Goal: Information Seeking & Learning: Learn about a topic

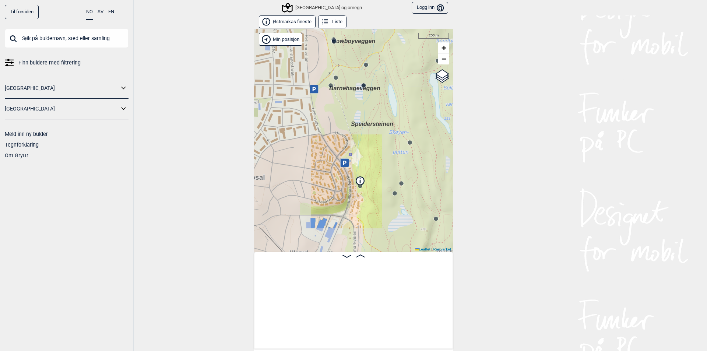
scroll to position [0, 746]
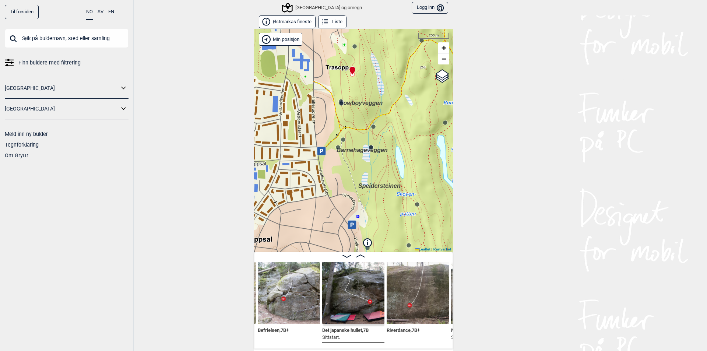
drag, startPoint x: 383, startPoint y: 168, endPoint x: 400, endPoint y: 243, distance: 76.5
click at [400, 243] on div "Speidersteinen Barnehageveggen Cowboyveggen Bølerveggen Oslo og omegn Min posis…" at bounding box center [353, 140] width 199 height 223
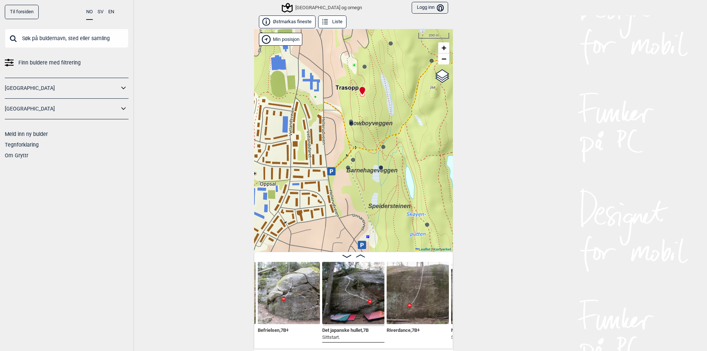
drag, startPoint x: 370, startPoint y: 198, endPoint x: 371, endPoint y: 208, distance: 10.7
click at [371, 208] on div "Speidersteinen Barnehageveggen Cowboyveggen Bølerveggen Oslo og omegn Min posis…" at bounding box center [353, 140] width 199 height 223
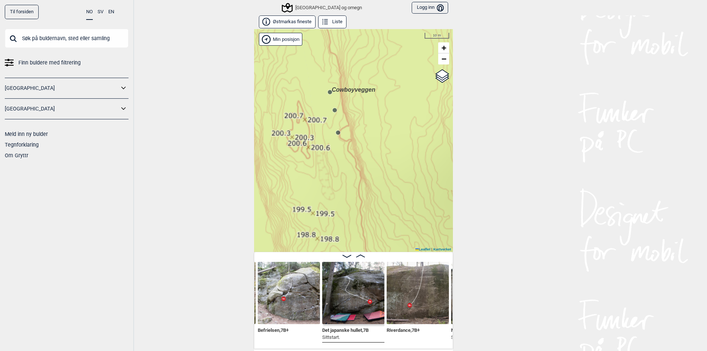
drag, startPoint x: 326, startPoint y: 88, endPoint x: 353, endPoint y: 125, distance: 46.2
click at [353, 125] on div "Speidersteinen Barnehageveggen Cowboyveggen Bølerveggen Oslo og omegn Min posis…" at bounding box center [353, 140] width 199 height 223
click at [327, 93] on icon at bounding box center [330, 92] width 6 height 6
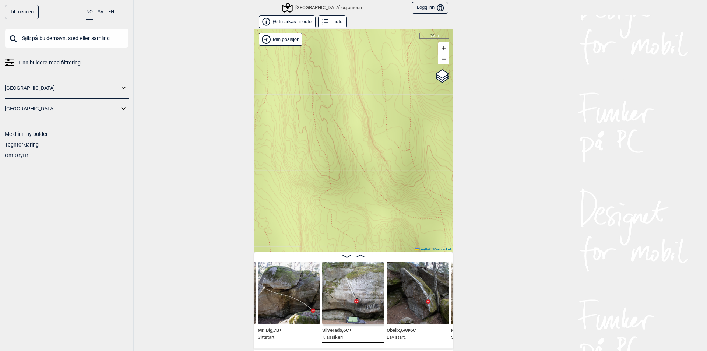
drag, startPoint x: 295, startPoint y: 81, endPoint x: 469, endPoint y: 239, distance: 234.5
click at [463, 233] on div "Til forsiden NO SV EN Finn buldere med filtrering Norge Sverige Meld inn ny bul…" at bounding box center [353, 175] width 707 height 351
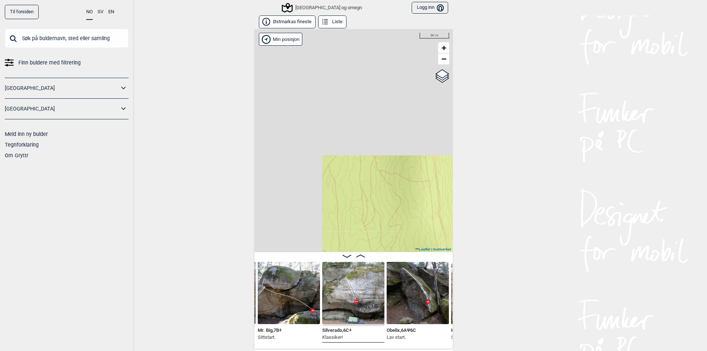
drag, startPoint x: 332, startPoint y: 187, endPoint x: 409, endPoint y: 289, distance: 127.3
click at [405, 284] on div "Østmarkas fineste Liste Speidersteinen Barnehageveggen Cowboyveggen Bølerveggen…" at bounding box center [353, 181] width 199 height 333
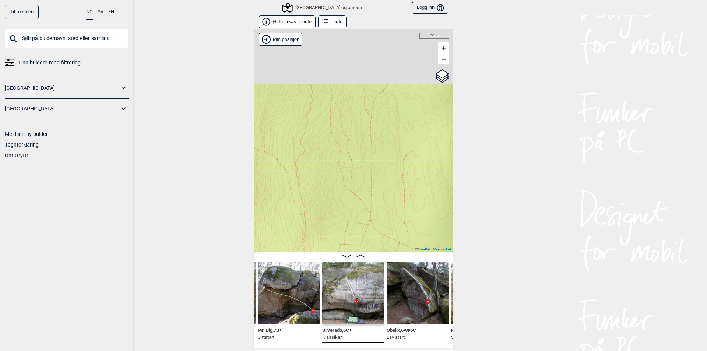
drag, startPoint x: 302, startPoint y: 131, endPoint x: 342, endPoint y: 231, distance: 107.0
click at [372, 285] on div "Østmarkas fineste Liste Speidersteinen Barnehageveggen Cowboyveggen Bølerveggen…" at bounding box center [353, 181] width 199 height 333
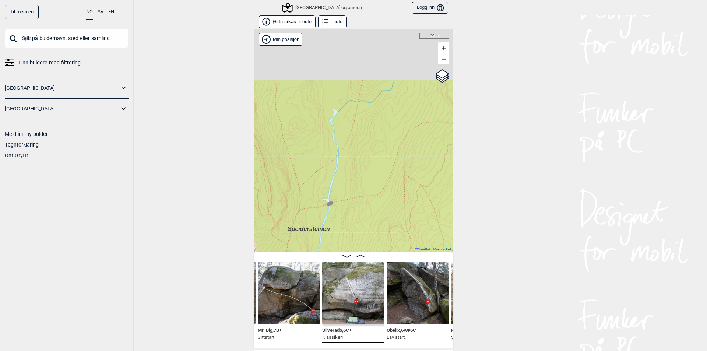
drag, startPoint x: 301, startPoint y: 132, endPoint x: 362, endPoint y: 225, distance: 111.4
click at [387, 285] on div "Østmarkas fineste Liste Speidersteinen Barnehageveggen Cowboyveggen Bølerveggen…" at bounding box center [353, 181] width 199 height 333
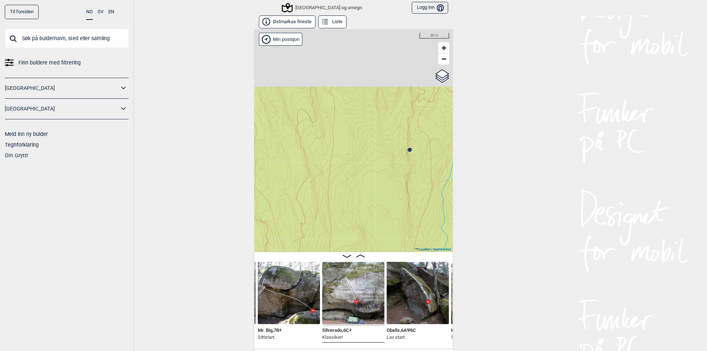
drag, startPoint x: 358, startPoint y: 142, endPoint x: 384, endPoint y: 268, distance: 128.8
click at [384, 268] on div "Østmarkas fineste Liste Speidersteinen Barnehageveggen Cowboyveggen Bølerveggen…" at bounding box center [353, 181] width 199 height 333
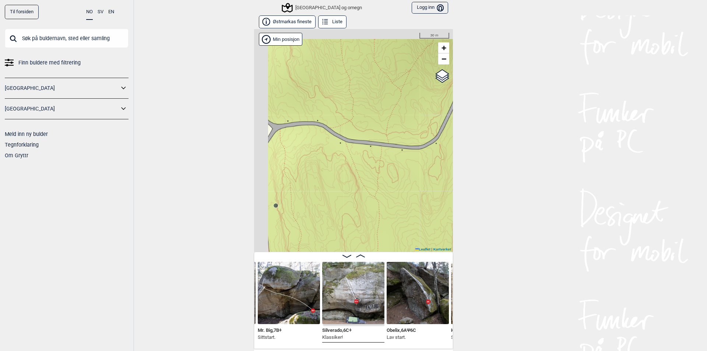
drag, startPoint x: 326, startPoint y: 158, endPoint x: 399, endPoint y: 303, distance: 162.4
click at [399, 303] on div "Østmarkas fineste Liste Speidersteinen Barnehageveggen Cowboyveggen Bølerveggen…" at bounding box center [353, 181] width 199 height 333
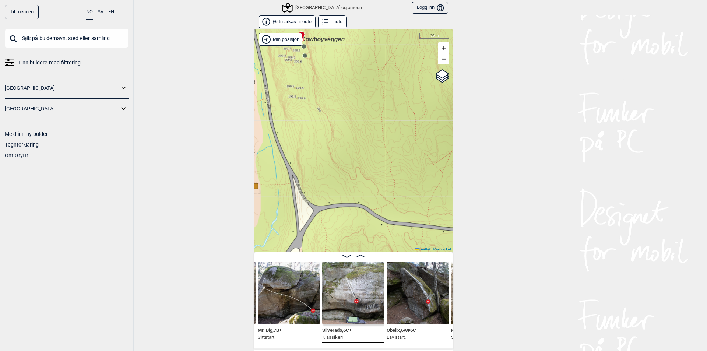
drag, startPoint x: 311, startPoint y: 145, endPoint x: 327, endPoint y: 210, distance: 66.2
click at [327, 213] on div "Speidersteinen Barnehageveggen Cowboyveggen Bølerveggen Oslo og omegn Min posis…" at bounding box center [353, 140] width 199 height 223
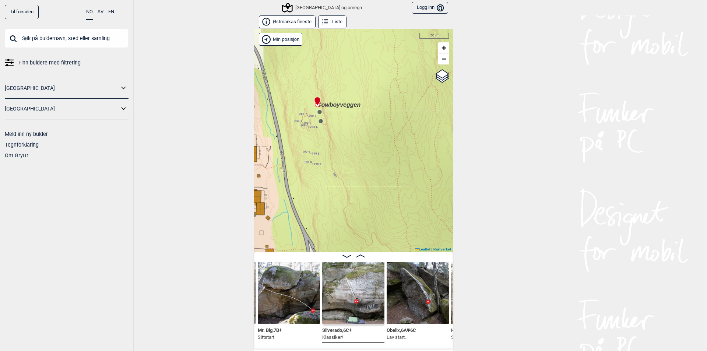
click at [317, 112] on circle at bounding box center [319, 112] width 4 height 4
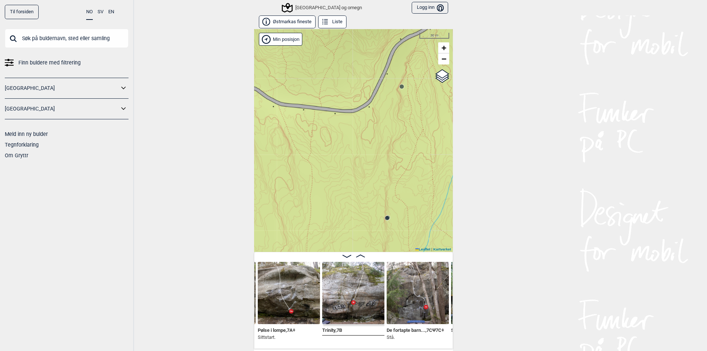
drag, startPoint x: 307, startPoint y: 122, endPoint x: 427, endPoint y: 249, distance: 174.9
click at [427, 249] on div "Speidersteinen Barnehageveggen Cowboyveggen Bølerveggen Oslo og omegn Min posis…" at bounding box center [353, 140] width 199 height 223
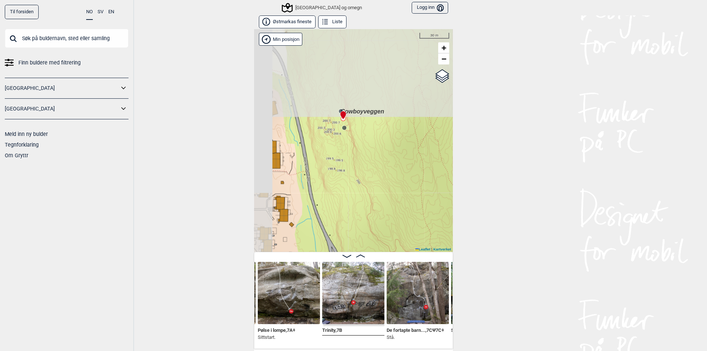
drag, startPoint x: 354, startPoint y: 197, endPoint x: 360, endPoint y: 202, distance: 7.6
click at [362, 210] on div "Speidersteinen Barnehageveggen Cowboyveggen Bølerveggen Oslo og omegn Min posis…" at bounding box center [353, 140] width 199 height 223
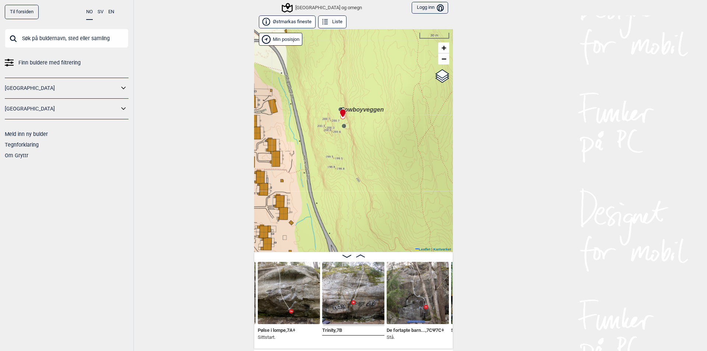
click at [341, 129] on div "Speidersteinen Barnehageveggen Cowboyveggen Bølerveggen Oslo og omegn Min posis…" at bounding box center [353, 140] width 199 height 223
click at [342, 127] on circle at bounding box center [344, 126] width 4 height 4
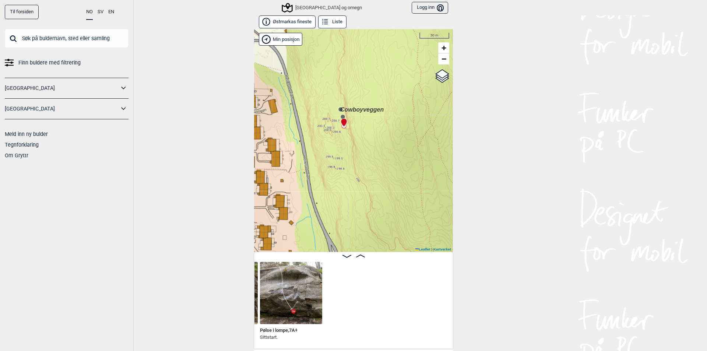
scroll to position [0, 58]
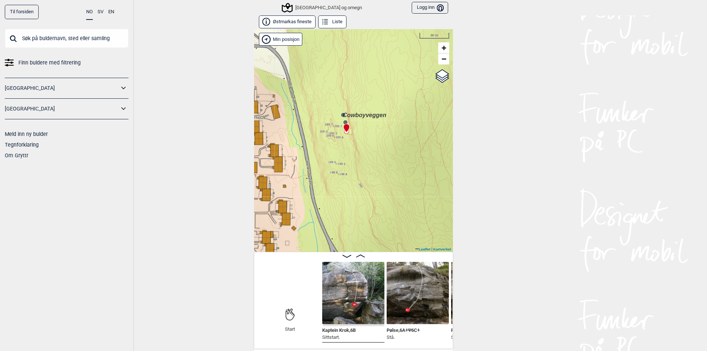
drag, startPoint x: 360, startPoint y: 160, endPoint x: 365, endPoint y: 187, distance: 27.1
click at [365, 187] on div "Speidersteinen Barnehageveggen Cowboyveggen Bølerveggen Oslo og omegn Min posis…" at bounding box center [353, 140] width 199 height 223
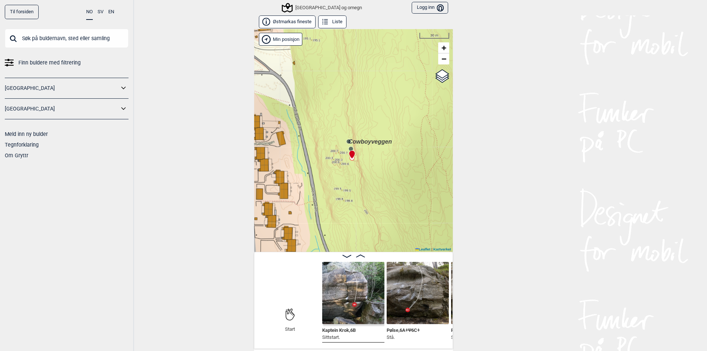
click at [346, 142] on circle at bounding box center [348, 141] width 4 height 4
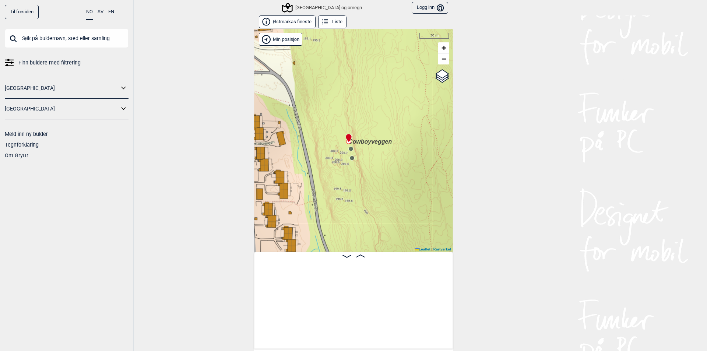
scroll to position [0, 1017]
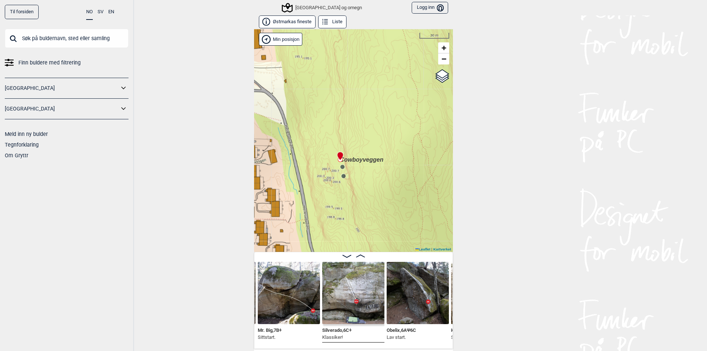
click at [416, 174] on div "Speidersteinen Barnehageveggen Cowboyveggen Bølerveggen Oslo og omegn Min posis…" at bounding box center [353, 140] width 199 height 223
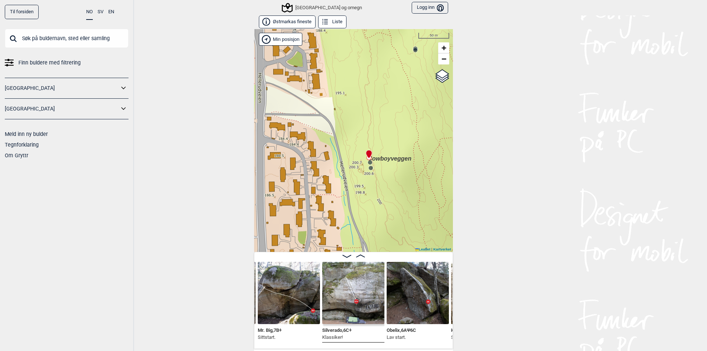
click at [300, 6] on div "[GEOGRAPHIC_DATA] og omegn" at bounding box center [322, 7] width 79 height 9
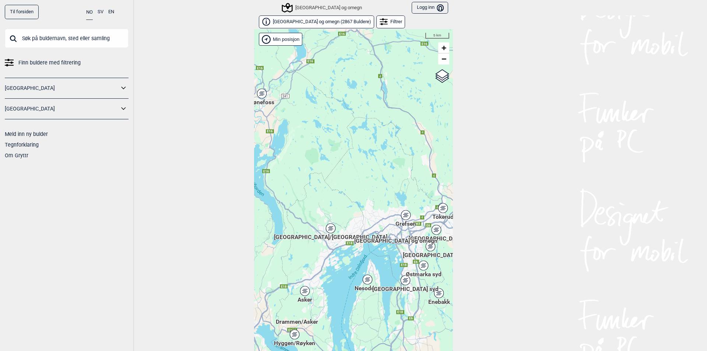
scroll to position [11, 0]
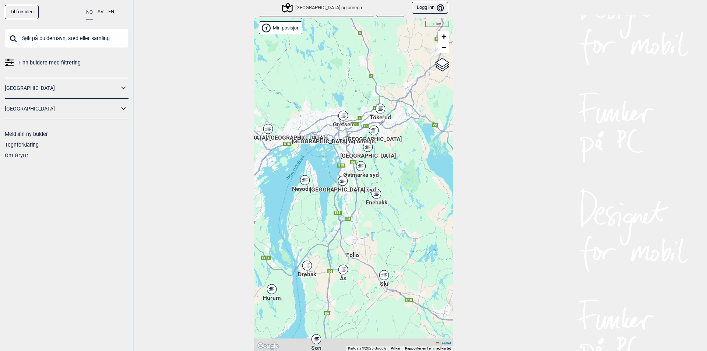
drag, startPoint x: 366, startPoint y: 192, endPoint x: 304, endPoint y: 104, distance: 107.9
click at [304, 104] on div "Hallingdal Gol Ål Stange Kolomoen Vallset Tangen Sørli Åsbygda Buskerud syd Kon…" at bounding box center [353, 184] width 199 height 333
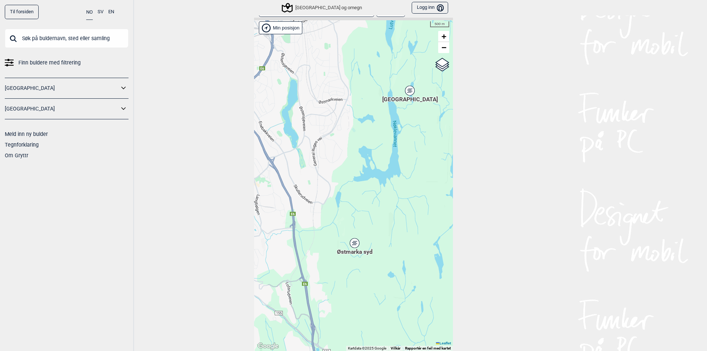
drag, startPoint x: 319, startPoint y: 141, endPoint x: 341, endPoint y: 198, distance: 61.0
click at [343, 192] on div "Hallingdal Gol Ål Stange Kolomoen Vallset Tangen Sørli Åsbygda Buskerud syd Kon…" at bounding box center [353, 184] width 199 height 333
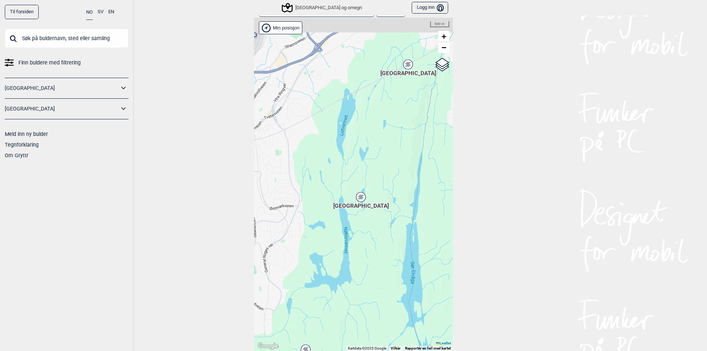
drag, startPoint x: 341, startPoint y: 125, endPoint x: 294, endPoint y: 215, distance: 101.4
click at [294, 215] on div "Hallingdal Gol Ål Stange Kolomoen Vallset Tangen Sørli Åsbygda Buskerud syd Kon…" at bounding box center [353, 184] width 199 height 333
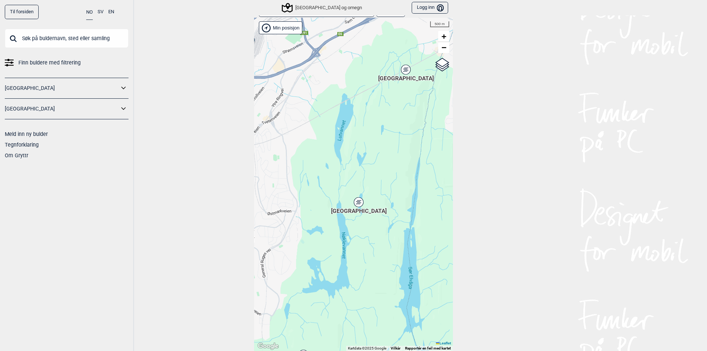
click at [356, 202] on div "[GEOGRAPHIC_DATA]" at bounding box center [358, 202] width 4 height 4
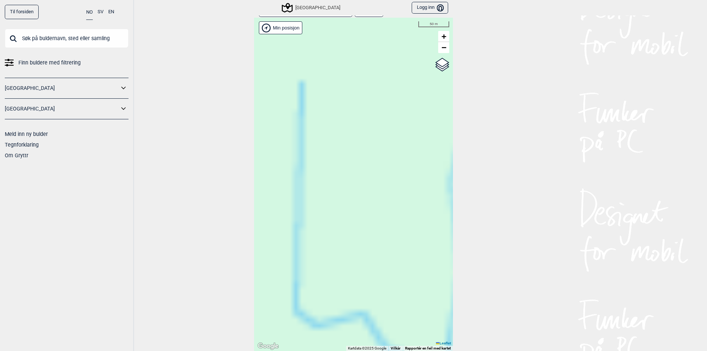
drag, startPoint x: 342, startPoint y: 173, endPoint x: 389, endPoint y: 166, distance: 48.3
click at [433, 168] on div "Hallingdal Gol Ål Stange Kolomoen Vallset Tangen Sørli Åsbygda Buskerud syd Kon…" at bounding box center [353, 184] width 199 height 333
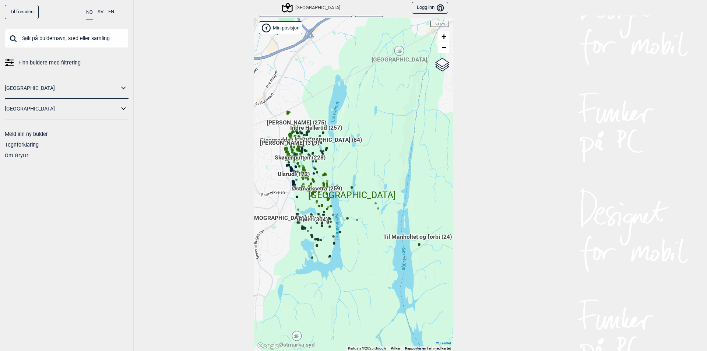
drag, startPoint x: 325, startPoint y: 174, endPoint x: 347, endPoint y: 179, distance: 22.3
click at [375, 184] on div "Hallingdal Gol Ål Stange Kolomoen Vallset Tangen Sørli Åsbygda Buskerud syd Kon…" at bounding box center [353, 184] width 199 height 333
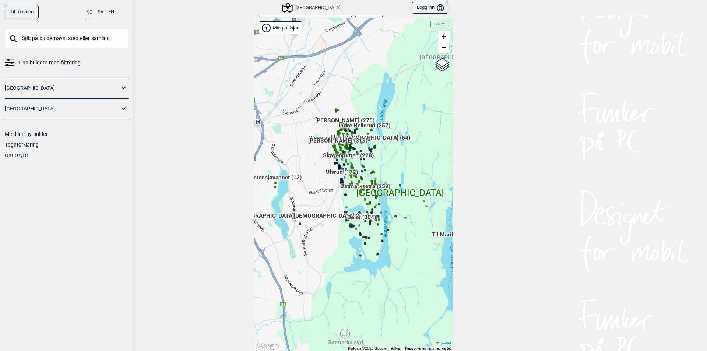
drag, startPoint x: 347, startPoint y: 179, endPoint x: 383, endPoint y: 173, distance: 36.5
click at [383, 173] on div "Hallingdal Gol Ål Stange Kolomoen Vallset Tangen Sørli Åsbygda Buskerud syd Kon…" at bounding box center [353, 184] width 199 height 333
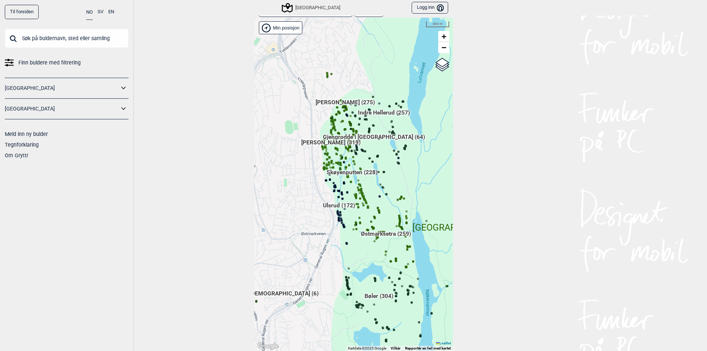
drag, startPoint x: 380, startPoint y: 163, endPoint x: 410, endPoint y: 185, distance: 37.2
click at [410, 185] on div "Hallingdal Gol Ål Stange Kolomoen Vallset Tangen Sørli Åsbygda Buskerud syd Kon…" at bounding box center [353, 184] width 199 height 333
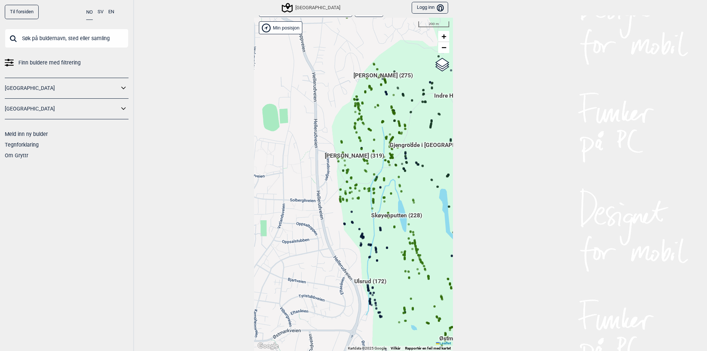
drag, startPoint x: 428, startPoint y: 161, endPoint x: 417, endPoint y: 185, distance: 26.4
click at [417, 185] on div "Hallingdal Gol Ål Stange Kolomoen Vallset Tangen Sørli Åsbygda Buskerud syd Kon…" at bounding box center [353, 184] width 199 height 333
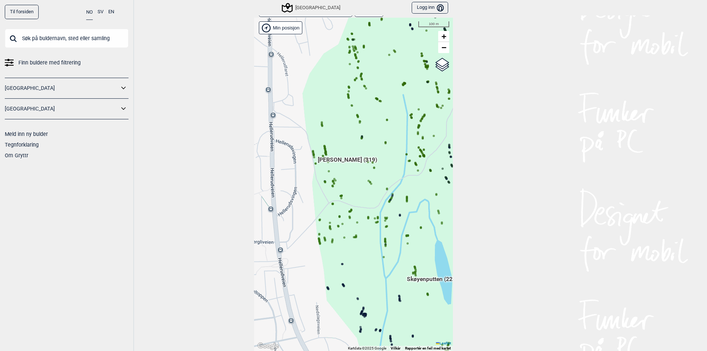
drag, startPoint x: 368, startPoint y: 166, endPoint x: 425, endPoint y: 191, distance: 63.0
click at [425, 191] on div "Hallingdal Gol Ål Stange Kolomoen Vallset Tangen Sørli Åsbygda Buskerud syd Kon…" at bounding box center [353, 184] width 199 height 333
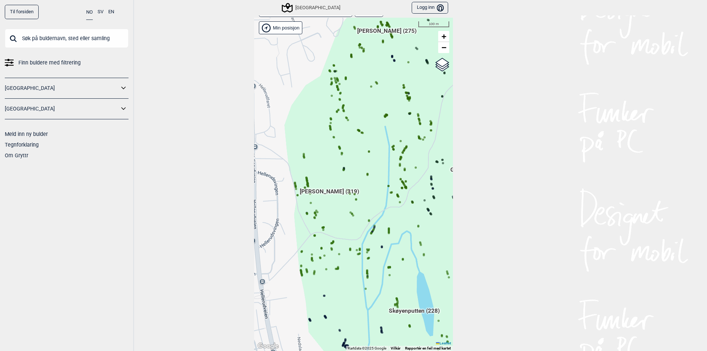
drag, startPoint x: 372, startPoint y: 146, endPoint x: 374, endPoint y: 193, distance: 46.4
click at [374, 193] on div "Hallingdal Gol Ål Stange Kolomoen Vallset Tangen Sørli Åsbygda Buskerud syd Kon…" at bounding box center [353, 184] width 199 height 333
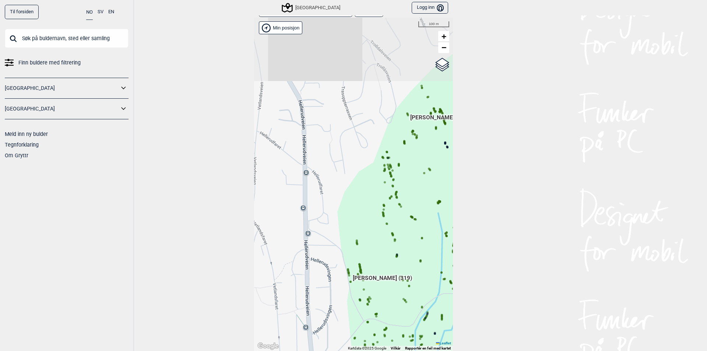
drag, startPoint x: 288, startPoint y: 141, endPoint x: 310, endPoint y: 273, distance: 133.8
click at [310, 275] on div "Hallingdal Gol Ål Stange Kolomoen Vallset Tangen Sørli Åsbygda Buskerud syd Kon…" at bounding box center [353, 184] width 199 height 333
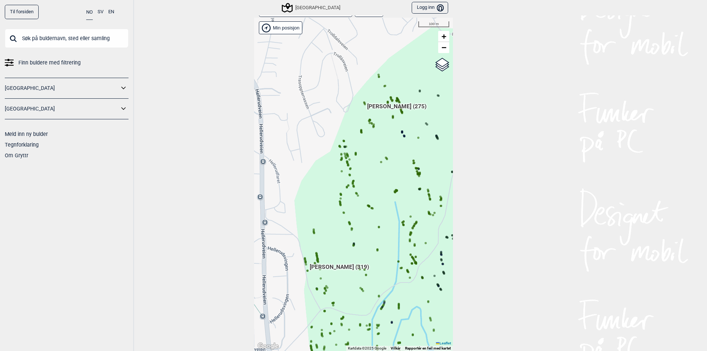
drag, startPoint x: 349, startPoint y: 183, endPoint x: 337, endPoint y: 107, distance: 76.6
click at [337, 107] on div "Hallingdal Gol Ål Stange Kolomoen Vallset Tangen Sørli Åsbygda Buskerud syd Kon…" at bounding box center [353, 184] width 199 height 333
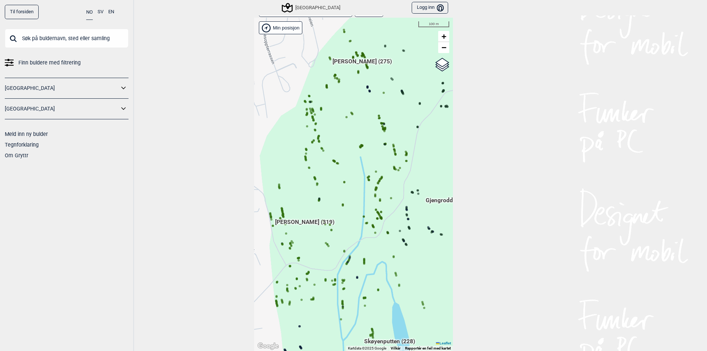
drag, startPoint x: 374, startPoint y: 173, endPoint x: 346, endPoint y: 132, distance: 49.4
click at [346, 132] on div "Hallingdal Gol Ål Stange Kolomoen Vallset Tangen Sørli Åsbygda Buskerud syd Kon…" at bounding box center [353, 184] width 199 height 333
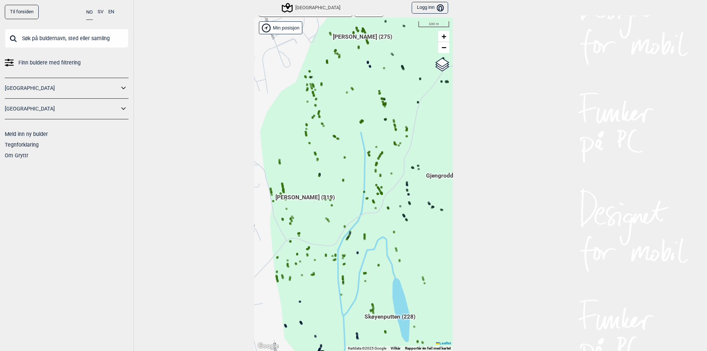
drag, startPoint x: 396, startPoint y: 189, endPoint x: 396, endPoint y: 174, distance: 15.5
click at [396, 174] on div "Hallingdal Gol Ål Stange Kolomoen Vallset Tangen Sørli Åsbygda Buskerud syd Kon…" at bounding box center [353, 184] width 199 height 333
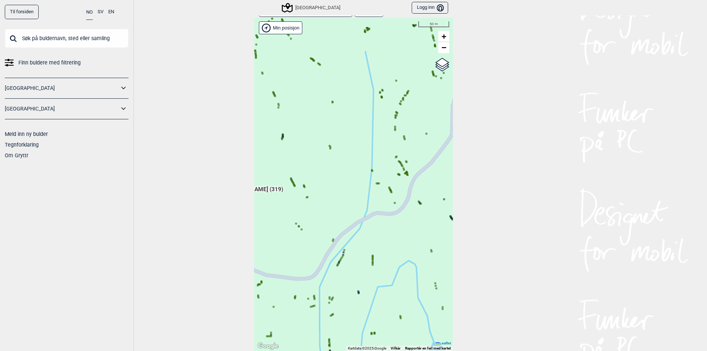
drag, startPoint x: 351, startPoint y: 255, endPoint x: 391, endPoint y: 221, distance: 51.9
click at [391, 221] on div "Hallingdal Gol Ål Stange Kolomoen Vallset Tangen Sørli Åsbygda Buskerud syd Kon…" at bounding box center [353, 184] width 199 height 333
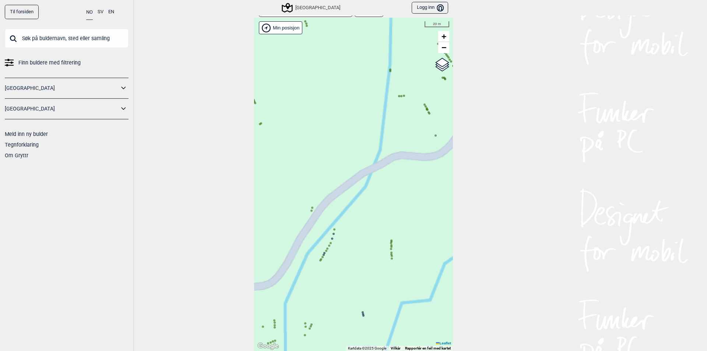
click at [371, 246] on div "Hallingdal Gol Ål Stange Kolomoen Vallset Tangen Sørli Åsbygda Buskerud syd Kon…" at bounding box center [353, 184] width 199 height 333
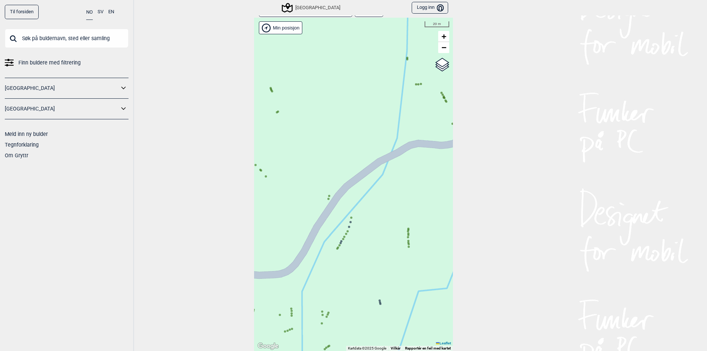
click at [349, 216] on icon at bounding box center [351, 218] width 4 height 4
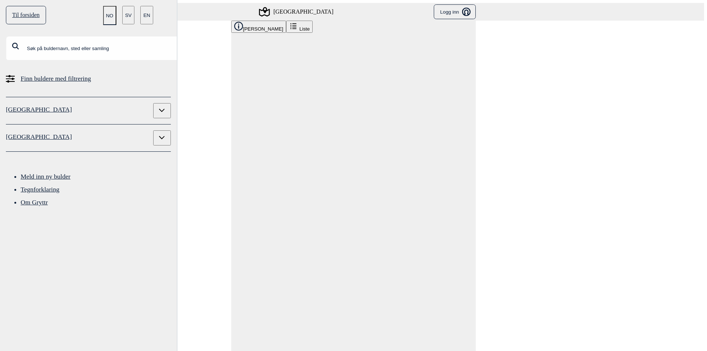
scroll to position [0, 2887]
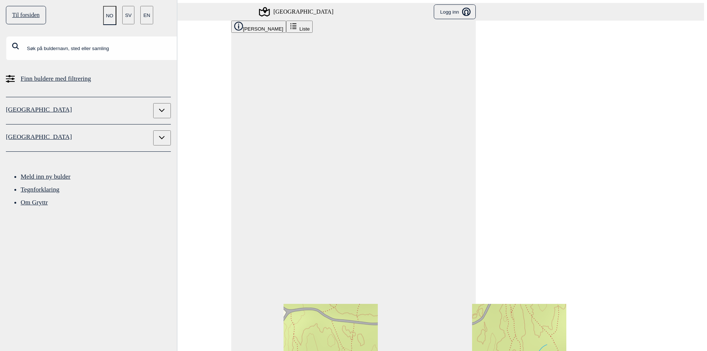
drag, startPoint x: 404, startPoint y: 138, endPoint x: 396, endPoint y: 49, distance: 89.4
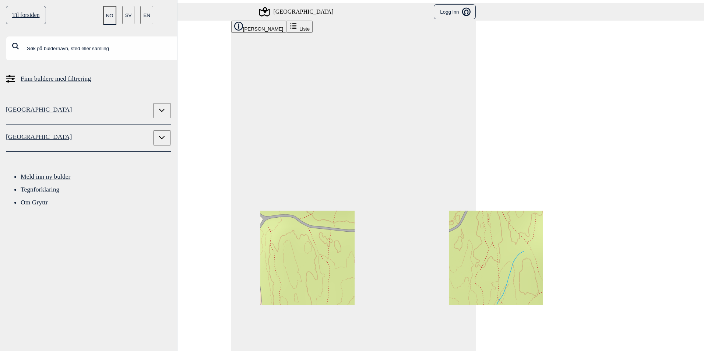
drag, startPoint x: 390, startPoint y: 123, endPoint x: 365, endPoint y: 45, distance: 81.7
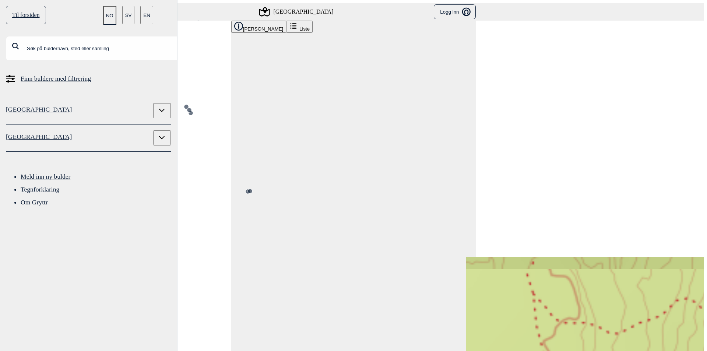
drag, startPoint x: 321, startPoint y: 136, endPoint x: 397, endPoint y: 106, distance: 82.0
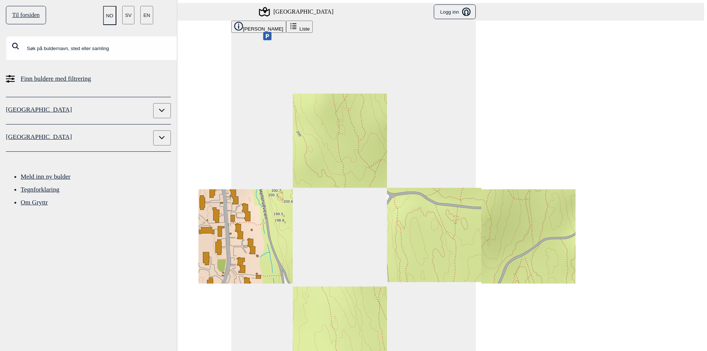
drag, startPoint x: 394, startPoint y: 89, endPoint x: 390, endPoint y: 109, distance: 21.0
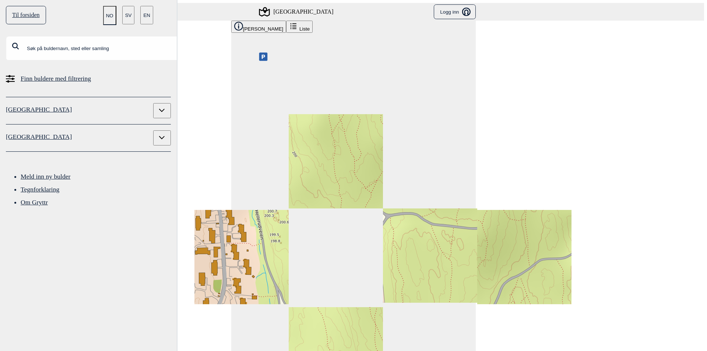
drag, startPoint x: 404, startPoint y: 92, endPoint x: 408, endPoint y: 106, distance: 14.8
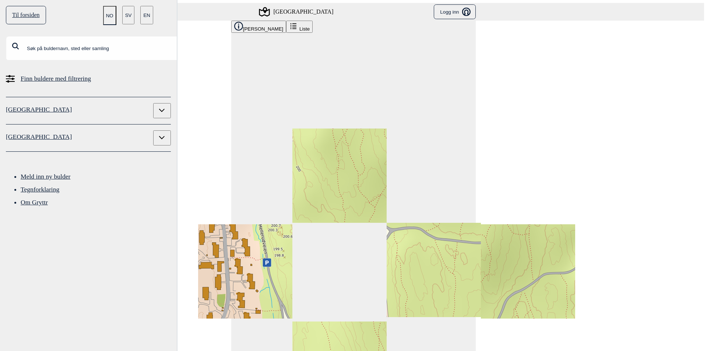
scroll to position [0, 8909]
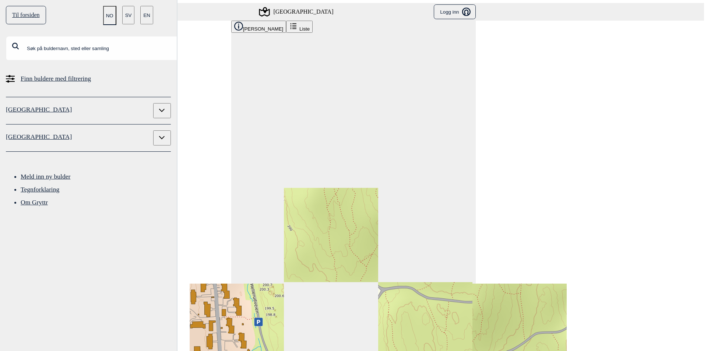
drag, startPoint x: 413, startPoint y: 112, endPoint x: 402, endPoint y: 185, distance: 74.2
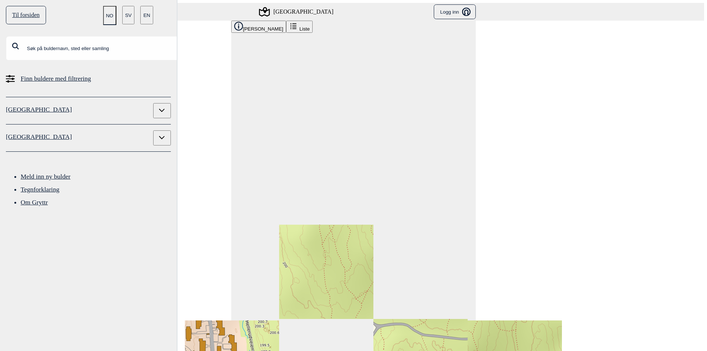
drag, startPoint x: 393, startPoint y: 97, endPoint x: 385, endPoint y: 173, distance: 76.9
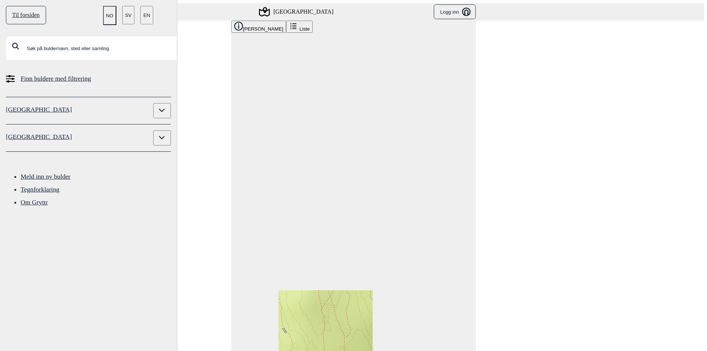
drag, startPoint x: 377, startPoint y: 104, endPoint x: 385, endPoint y: 123, distance: 20.4
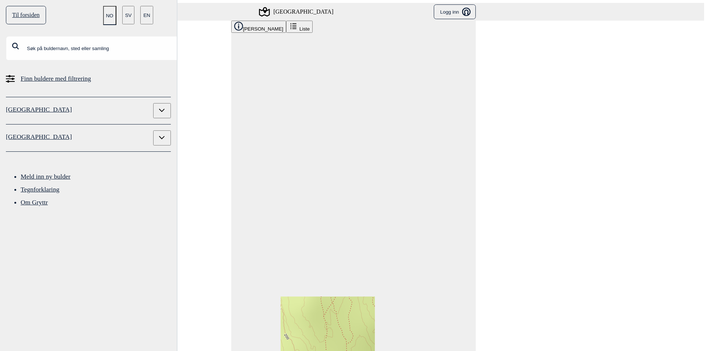
scroll to position [0, 3920]
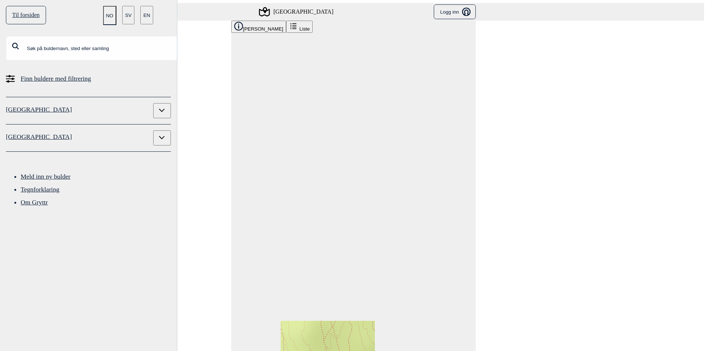
scroll to position [0, 444]
drag, startPoint x: 286, startPoint y: 339, endPoint x: 153, endPoint y: 286, distance: 143.0
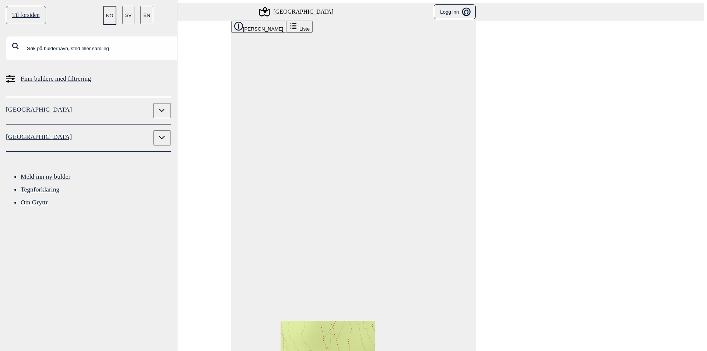
scroll to position [0, 5231]
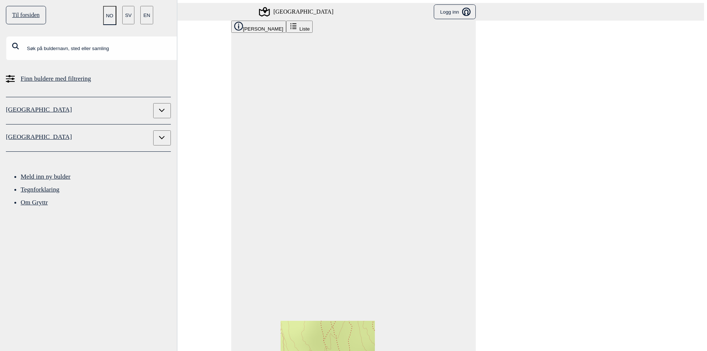
scroll to position [0, 371]
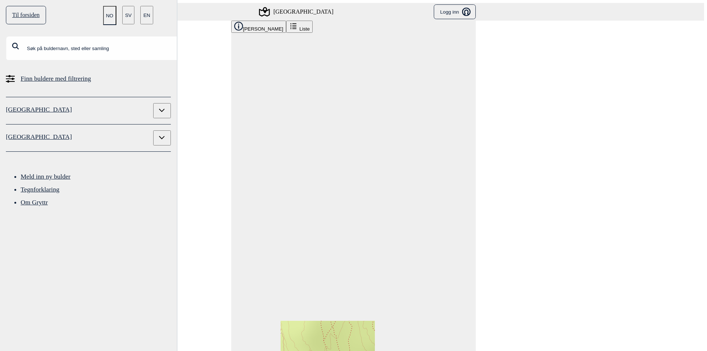
scroll to position [0, 749]
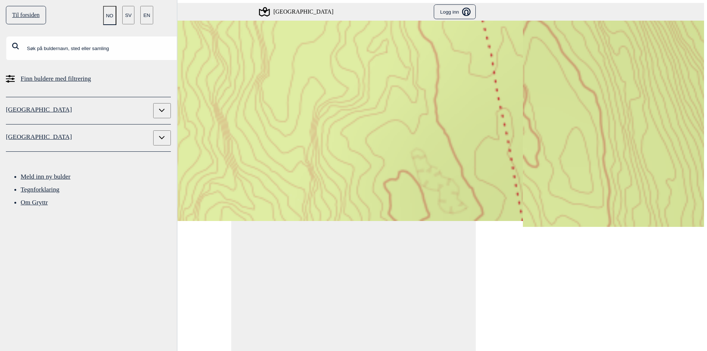
drag, startPoint x: 328, startPoint y: 101, endPoint x: 332, endPoint y: 146, distance: 44.7
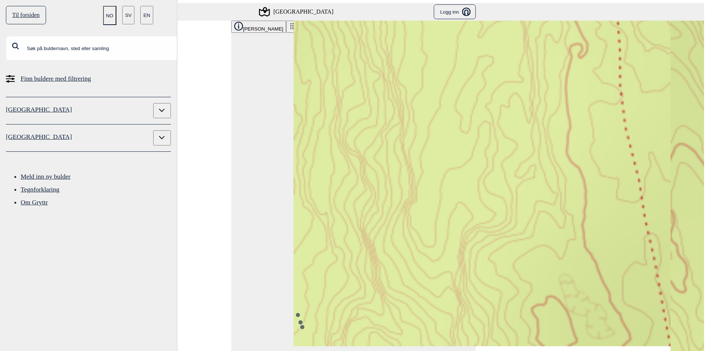
drag, startPoint x: 297, startPoint y: 131, endPoint x: 421, endPoint y: 233, distance: 161.6
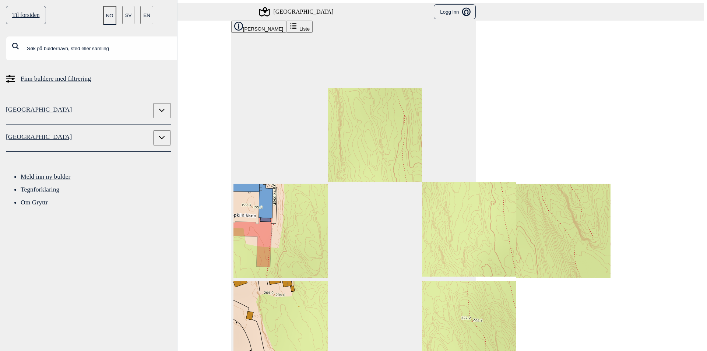
drag, startPoint x: 330, startPoint y: 133, endPoint x: 353, endPoint y: 117, distance: 27.8
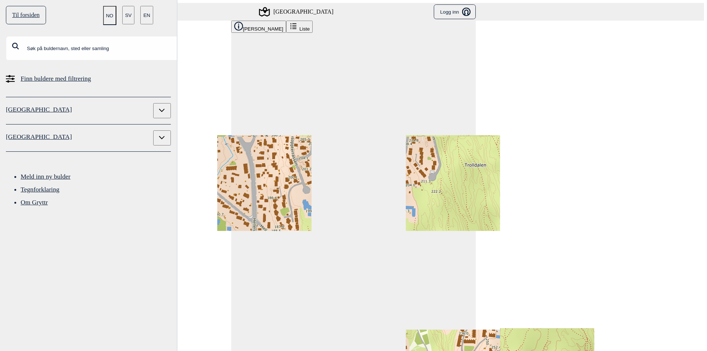
drag, startPoint x: 342, startPoint y: 98, endPoint x: 343, endPoint y: 89, distance: 8.5
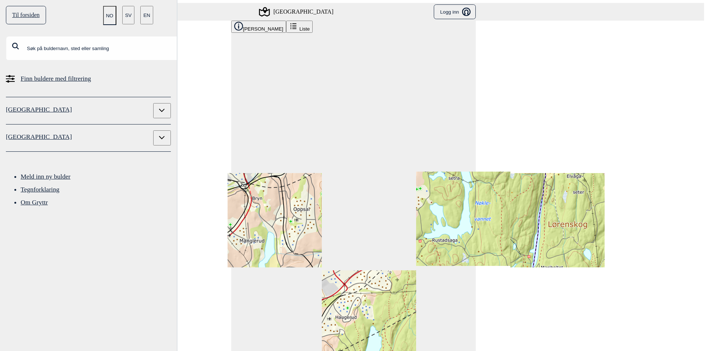
drag, startPoint x: 390, startPoint y: 108, endPoint x: 392, endPoint y: 96, distance: 11.9
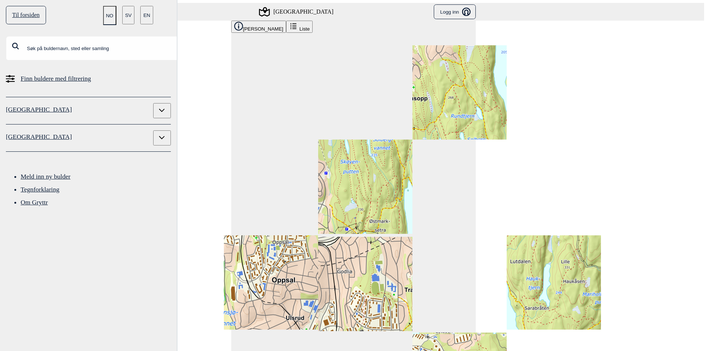
drag, startPoint x: 355, startPoint y: 97, endPoint x: 363, endPoint y: 89, distance: 11.2
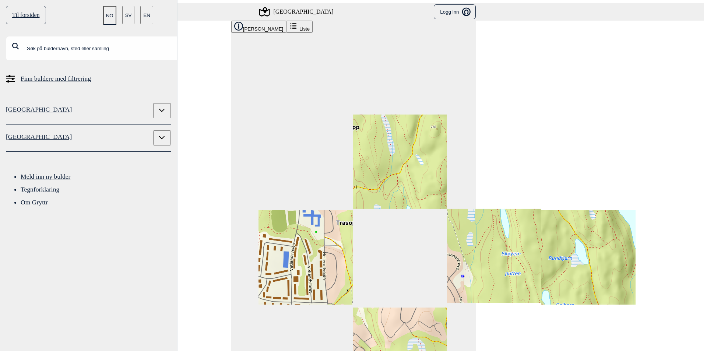
drag, startPoint x: 357, startPoint y: 98, endPoint x: 407, endPoint y: 129, distance: 58.8
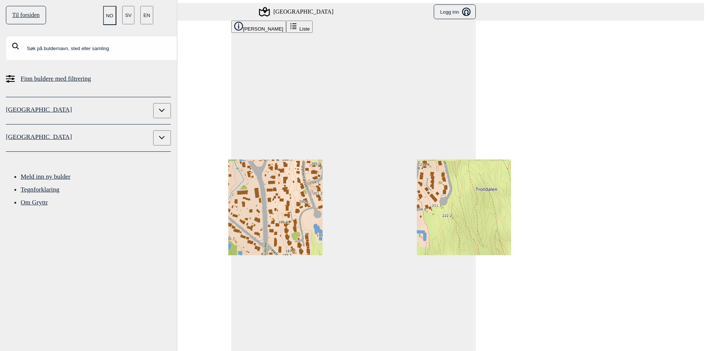
drag, startPoint x: 412, startPoint y: 102, endPoint x: 351, endPoint y: 117, distance: 62.9
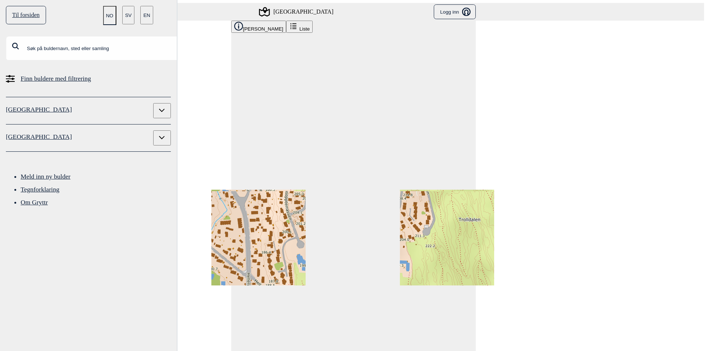
drag, startPoint x: 368, startPoint y: 112, endPoint x: 372, endPoint y: 142, distance: 30.0
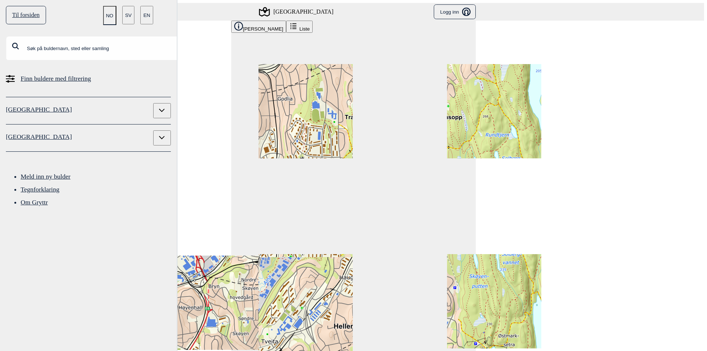
drag, startPoint x: 398, startPoint y: 142, endPoint x: 408, endPoint y: 124, distance: 19.9
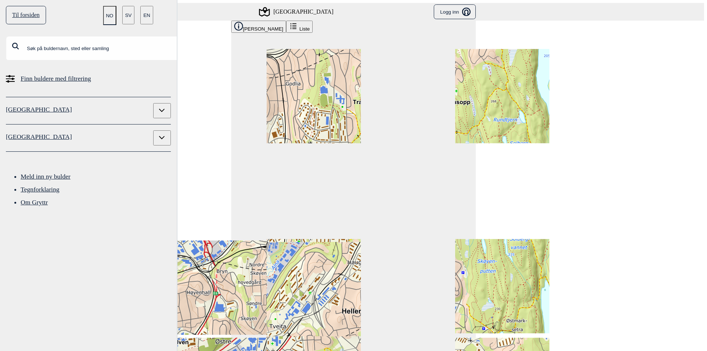
drag, startPoint x: 400, startPoint y: 111, endPoint x: 407, endPoint y: 91, distance: 21.2
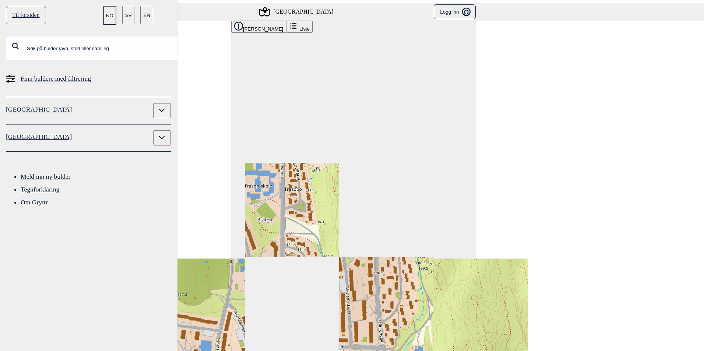
drag, startPoint x: 375, startPoint y: 75, endPoint x: 341, endPoint y: 132, distance: 66.2
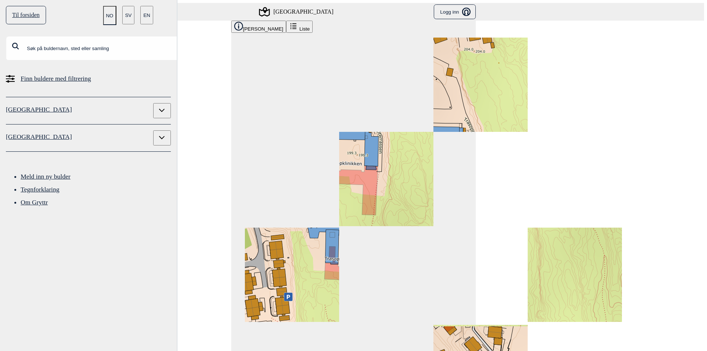
drag, startPoint x: 345, startPoint y: 129, endPoint x: 366, endPoint y: 112, distance: 26.7
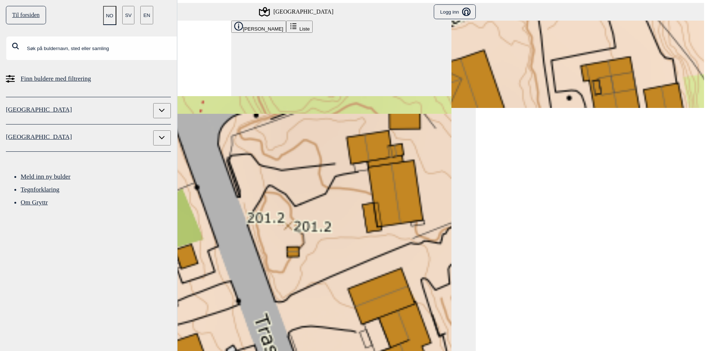
drag, startPoint x: 325, startPoint y: 68, endPoint x: 391, endPoint y: 144, distance: 100.2
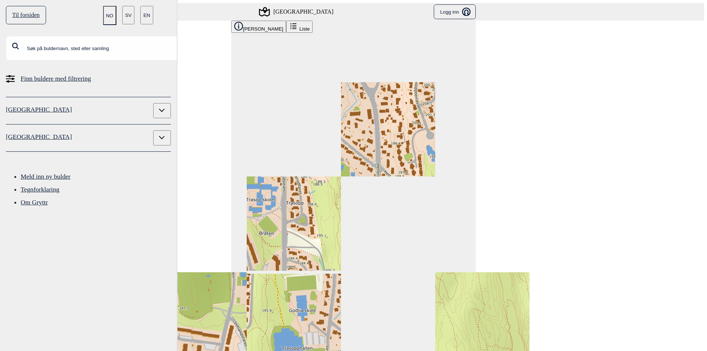
drag, startPoint x: 426, startPoint y: 94, endPoint x: 388, endPoint y: 123, distance: 47.3
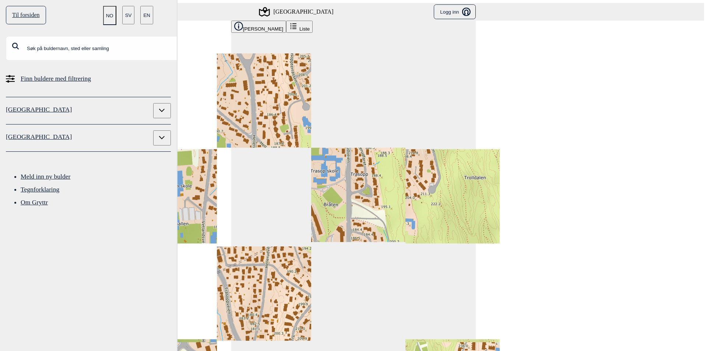
drag, startPoint x: 410, startPoint y: 88, endPoint x: 375, endPoint y: 67, distance: 41.6
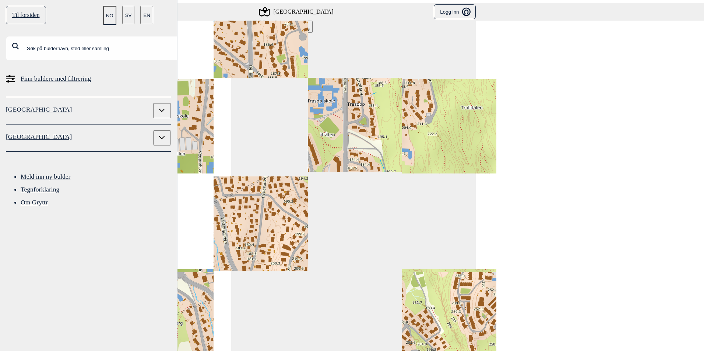
drag, startPoint x: 393, startPoint y: 105, endPoint x: 390, endPoint y: 42, distance: 63.7
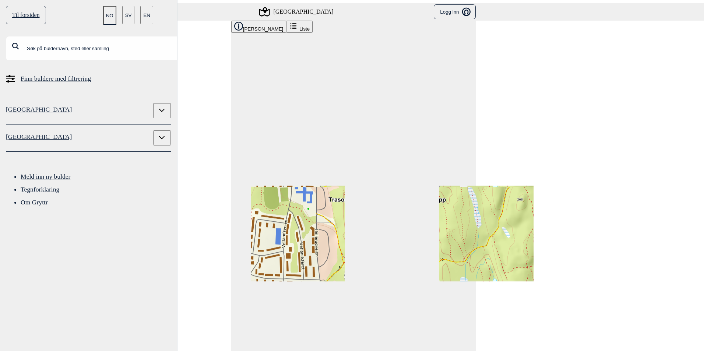
drag, startPoint x: 398, startPoint y: 79, endPoint x: 414, endPoint y: 109, distance: 33.3
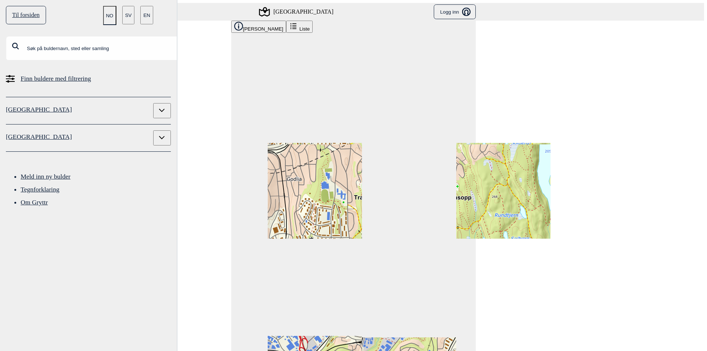
drag, startPoint x: 410, startPoint y: 122, endPoint x: 402, endPoint y: 116, distance: 9.9
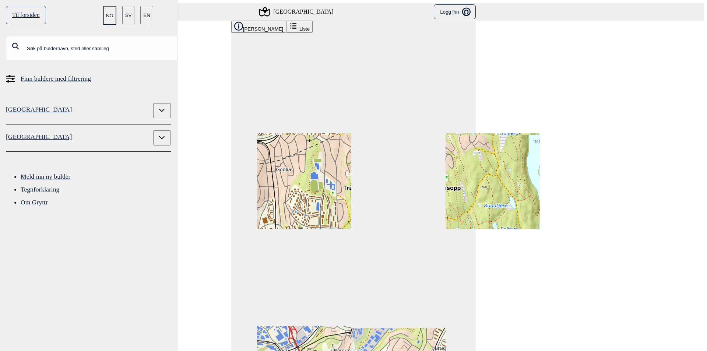
scroll to position [29, 0]
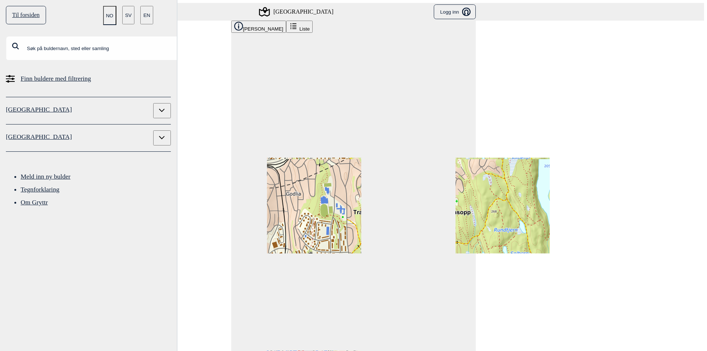
drag, startPoint x: 404, startPoint y: 59, endPoint x: 414, endPoint y: 84, distance: 26.2
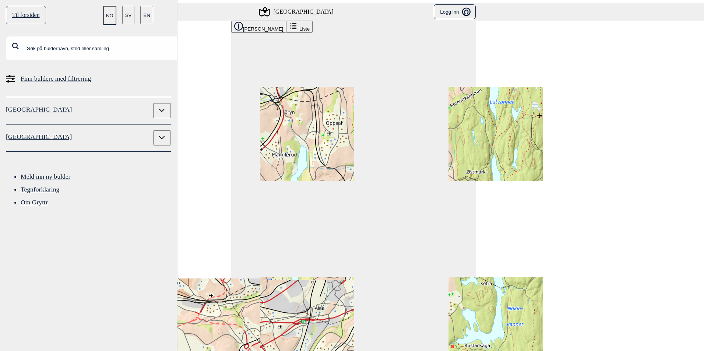
drag, startPoint x: 396, startPoint y: 78, endPoint x: 409, endPoint y: 73, distance: 13.5
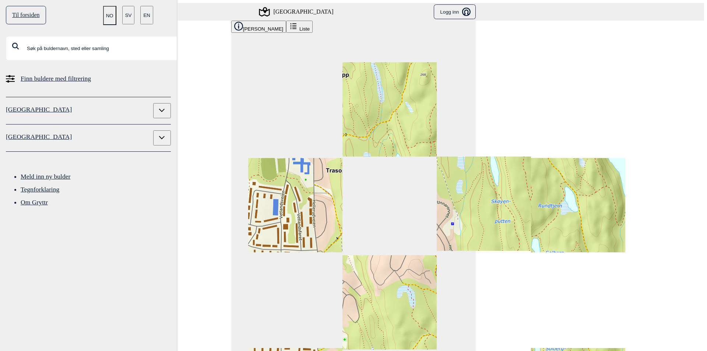
drag, startPoint x: 385, startPoint y: 82, endPoint x: 414, endPoint y: 57, distance: 38.9
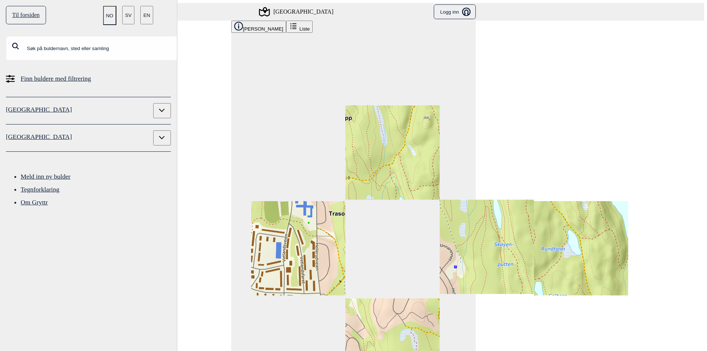
drag, startPoint x: 422, startPoint y: 60, endPoint x: 420, endPoint y: 107, distance: 47.5
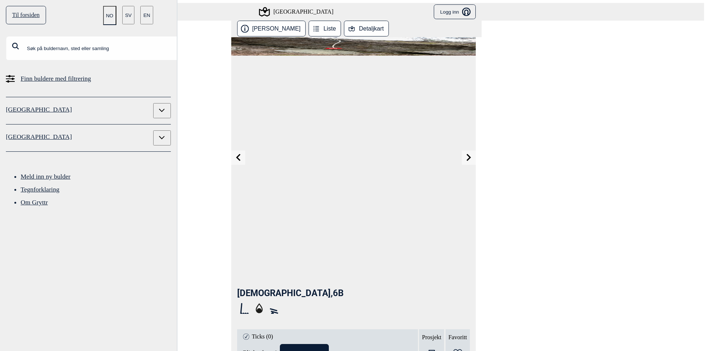
click at [465, 154] on icon at bounding box center [468, 157] width 7 height 7
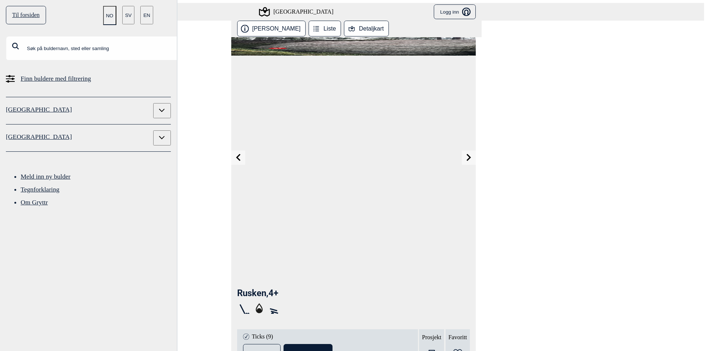
click at [357, 21] on button "Detaljkart" at bounding box center [366, 29] width 45 height 16
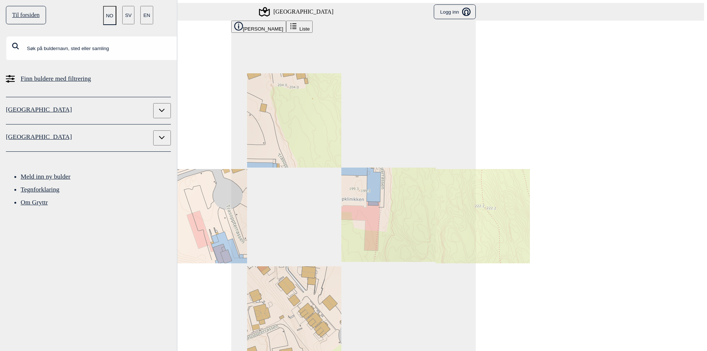
scroll to position [0, 560]
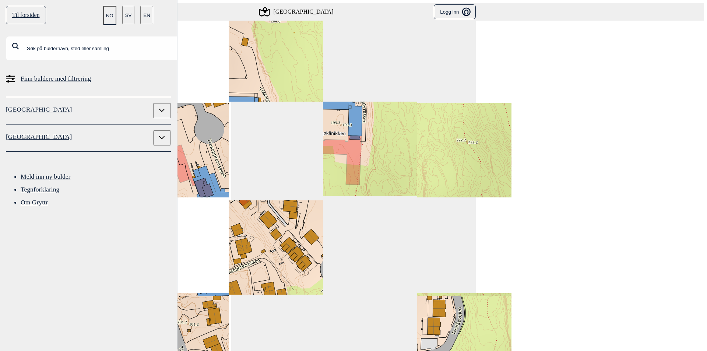
drag, startPoint x: 365, startPoint y: 118, endPoint x: 345, endPoint y: 45, distance: 75.6
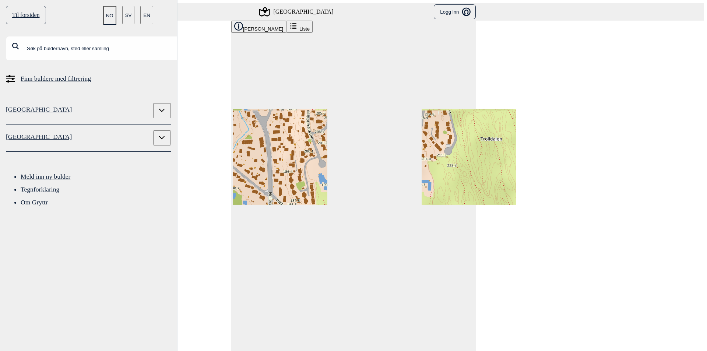
drag, startPoint x: 425, startPoint y: 124, endPoint x: 421, endPoint y: 89, distance: 35.5
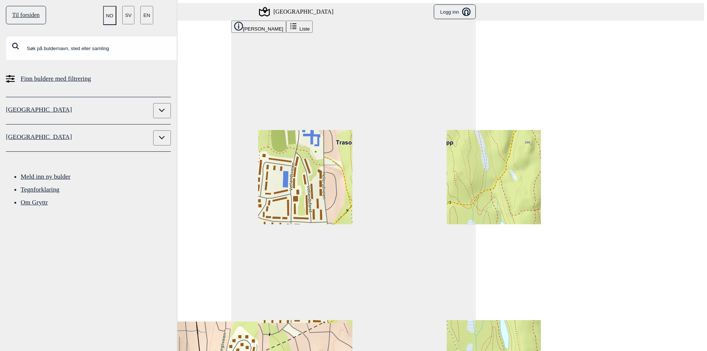
drag, startPoint x: 427, startPoint y: 80, endPoint x: 415, endPoint y: 118, distance: 40.2
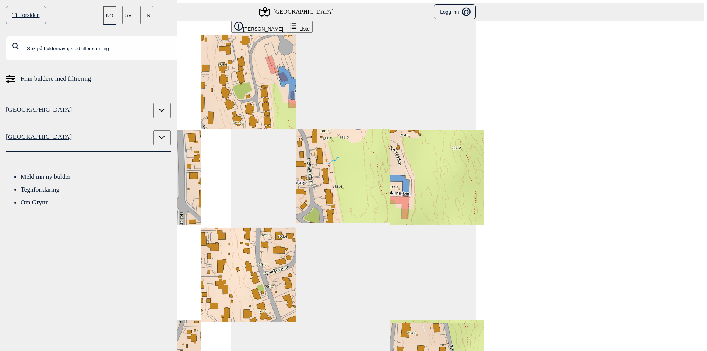
drag, startPoint x: 358, startPoint y: 224, endPoint x: 311, endPoint y: 219, distance: 47.8
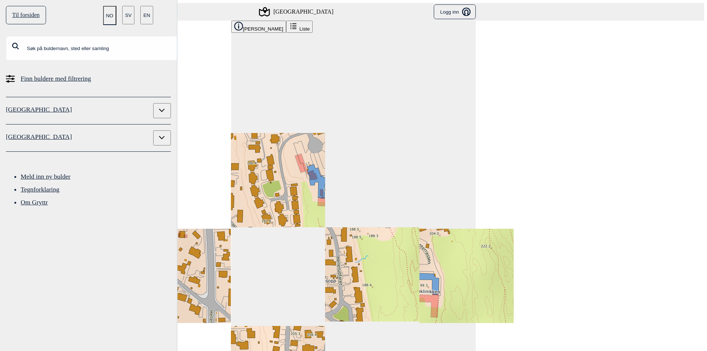
drag, startPoint x: 292, startPoint y: 75, endPoint x: 311, endPoint y: 120, distance: 48.5
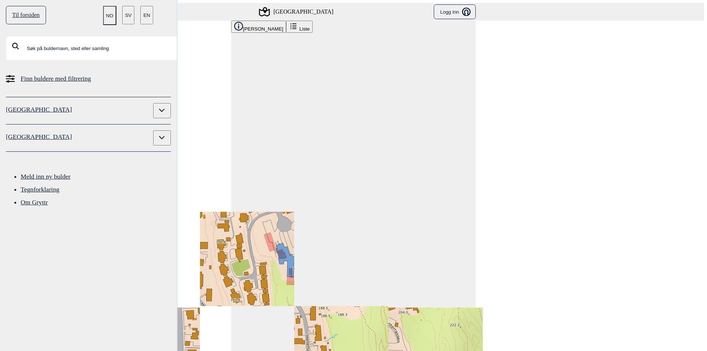
drag, startPoint x: 386, startPoint y: 164, endPoint x: 357, endPoint y: 220, distance: 63.4
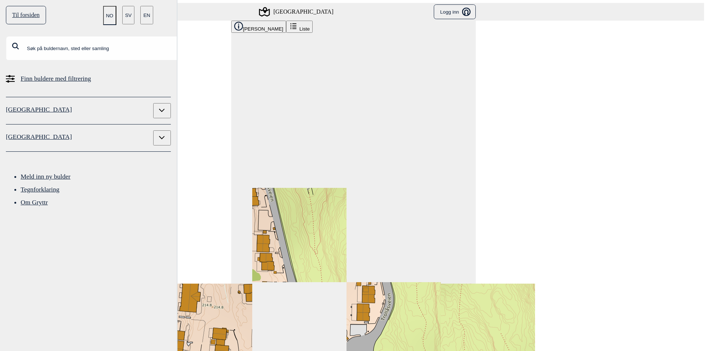
drag, startPoint x: 386, startPoint y: 126, endPoint x: 335, endPoint y: 187, distance: 79.4
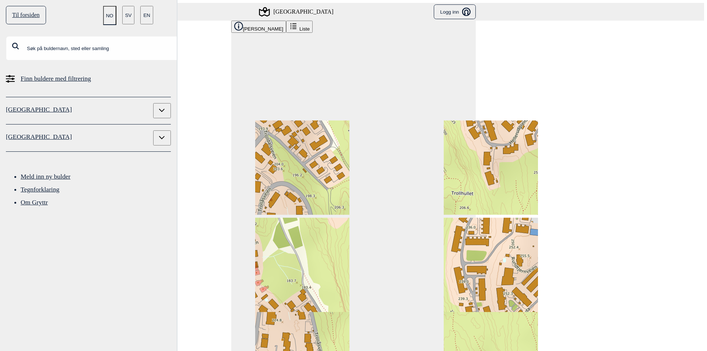
drag, startPoint x: 321, startPoint y: 170, endPoint x: 342, endPoint y: 198, distance: 35.3
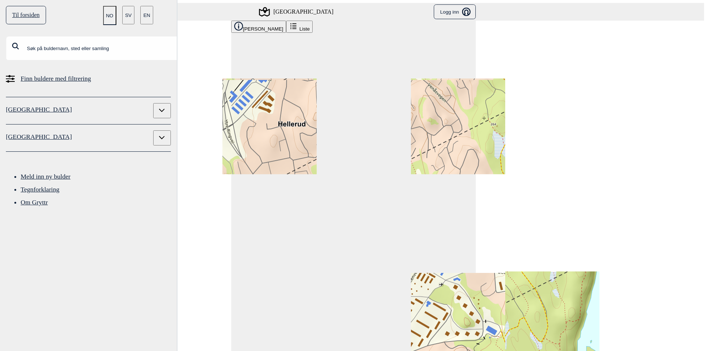
drag, startPoint x: 353, startPoint y: 174, endPoint x: 360, endPoint y: 140, distance: 35.4
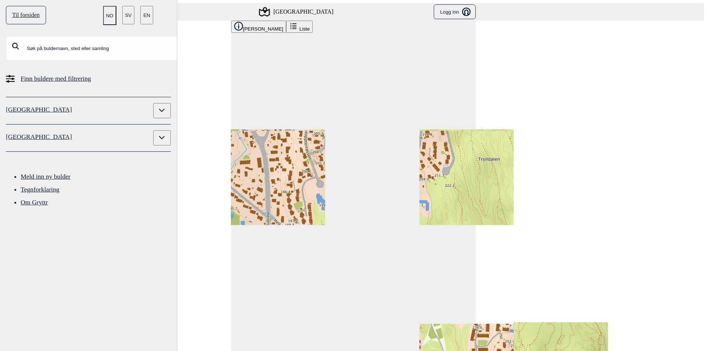
drag, startPoint x: 331, startPoint y: 186, endPoint x: 341, endPoint y: 147, distance: 40.3
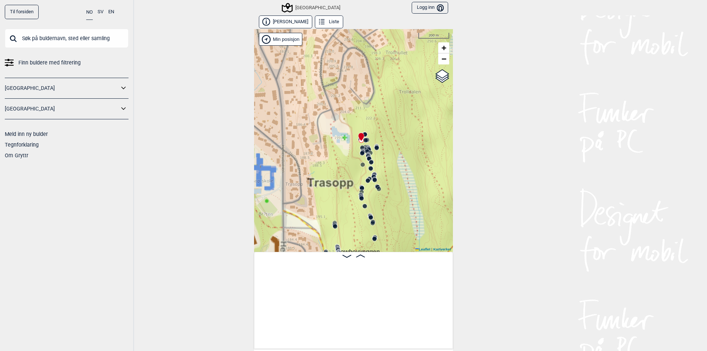
scroll to position [0, 560]
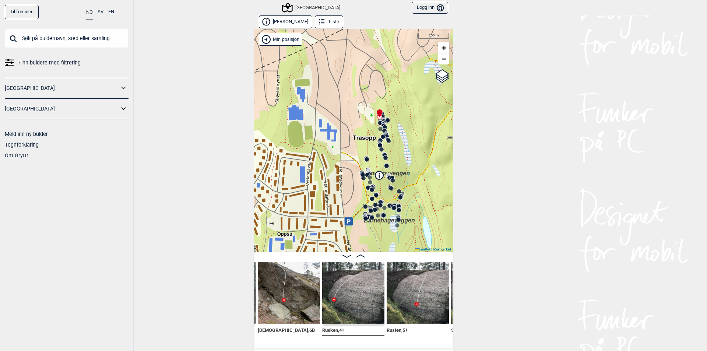
drag, startPoint x: 371, startPoint y: 170, endPoint x: 342, endPoint y: 139, distance: 43.0
click at [342, 139] on div "Speidersteinen Barnehageveggen Cowboyveggen Bølerveggen [GEOGRAPHIC_DATA]" at bounding box center [353, 140] width 199 height 223
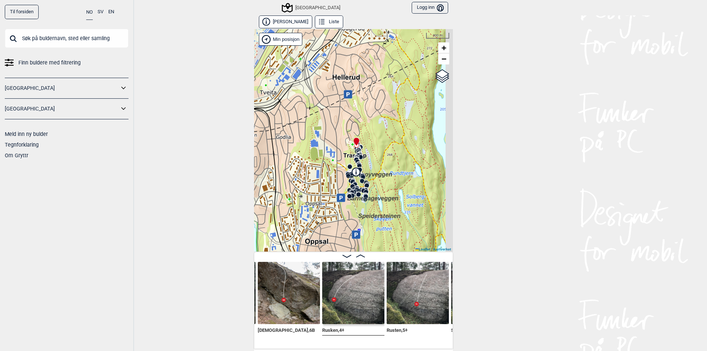
drag, startPoint x: 361, startPoint y: 110, endPoint x: 332, endPoint y: 126, distance: 33.3
click at [332, 126] on div "Speidersteinen Barnehageveggen Cowboyveggen Bølerveggen [GEOGRAPHIC_DATA]" at bounding box center [353, 140] width 199 height 223
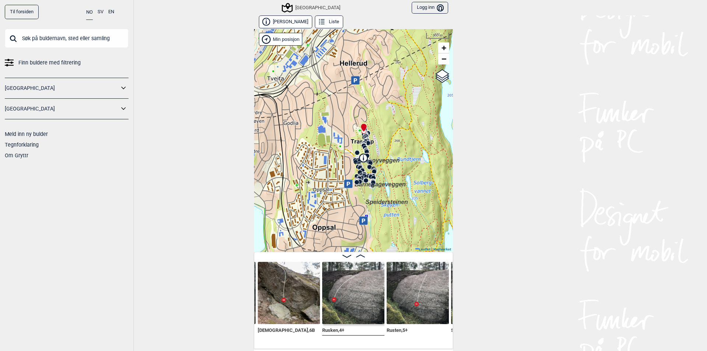
drag, startPoint x: 381, startPoint y: 136, endPoint x: 387, endPoint y: 125, distance: 13.0
click at [387, 125] on div "Speidersteinen Barnehageveggen Cowboyveggen Bølerveggen [GEOGRAPHIC_DATA]" at bounding box center [353, 140] width 199 height 223
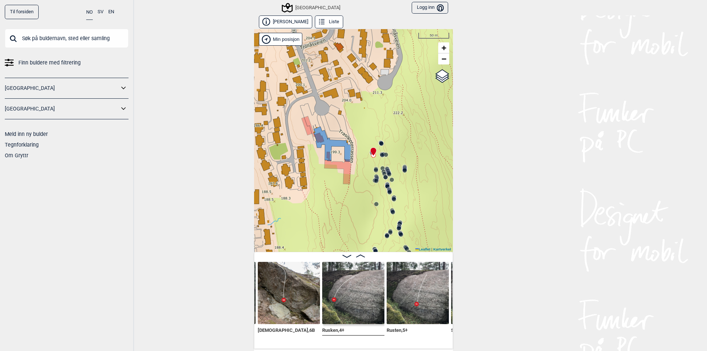
drag, startPoint x: 404, startPoint y: 59, endPoint x: 337, endPoint y: 137, distance: 102.8
click at [337, 137] on div "Speidersteinen Barnehageveggen Cowboyveggen Bølerveggen [GEOGRAPHIC_DATA]" at bounding box center [353, 140] width 199 height 223
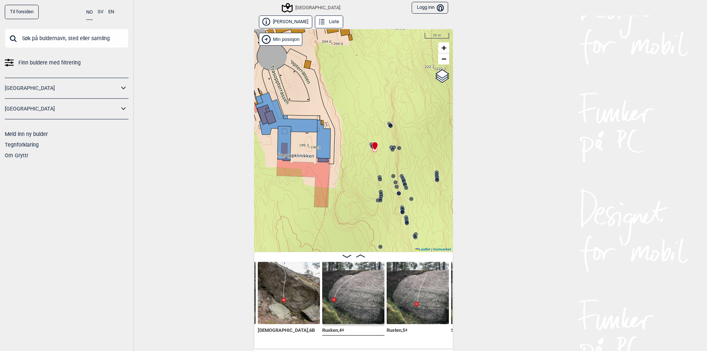
drag, startPoint x: 391, startPoint y: 153, endPoint x: 374, endPoint y: 119, distance: 38.3
click at [374, 119] on div "Speidersteinen Barnehageveggen Cowboyveggen Bølerveggen [GEOGRAPHIC_DATA]" at bounding box center [353, 140] width 199 height 223
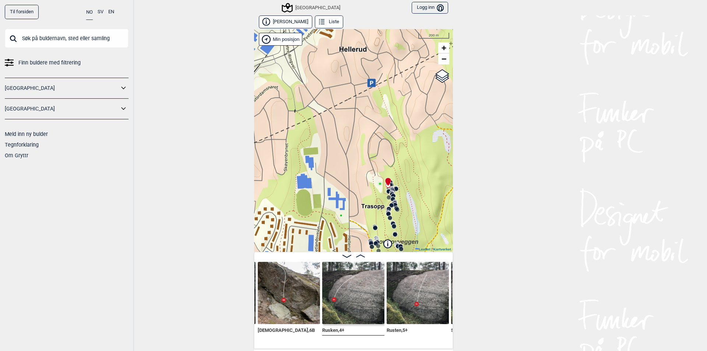
drag, startPoint x: 321, startPoint y: 143, endPoint x: 340, endPoint y: 192, distance: 52.3
click at [340, 192] on div "Speidersteinen Barnehageveggen Cowboyveggen Bølerveggen [GEOGRAPHIC_DATA]" at bounding box center [353, 140] width 199 height 223
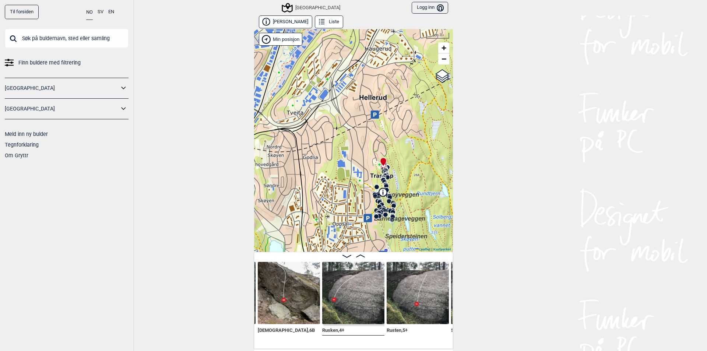
drag, startPoint x: 332, startPoint y: 190, endPoint x: 352, endPoint y: 181, distance: 21.6
click at [352, 181] on div "Speidersteinen Barnehageveggen Cowboyveggen Bølerveggen [GEOGRAPHIC_DATA]" at bounding box center [353, 140] width 199 height 223
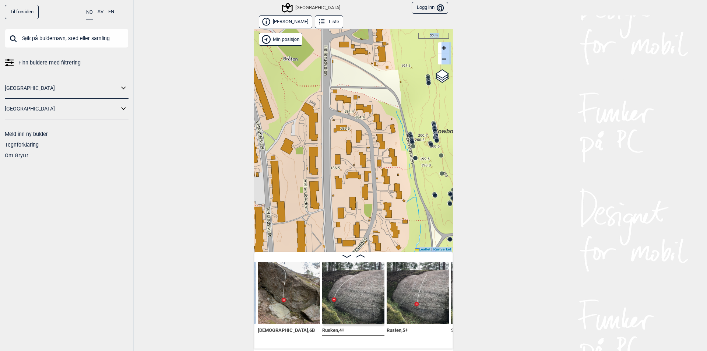
drag, startPoint x: 369, startPoint y: 109, endPoint x: 254, endPoint y: 265, distance: 193.7
click at [231, 303] on div "Til forsiden NO SV EN Finn buldere med filtrering [GEOGRAPHIC_DATA] [GEOGRAPHIC…" at bounding box center [353, 175] width 707 height 351
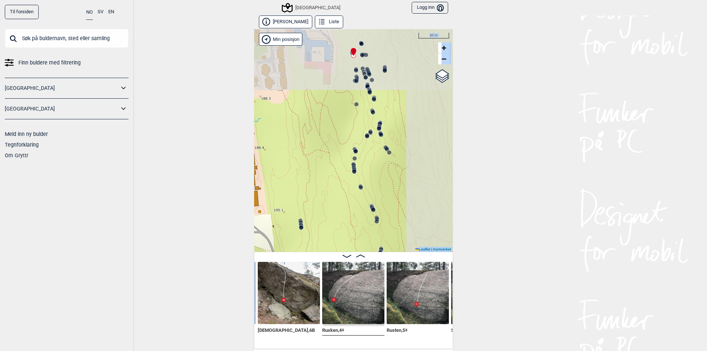
drag, startPoint x: 337, startPoint y: 154, endPoint x: 220, endPoint y: 283, distance: 174.0
click at [220, 283] on div "Til forsiden NO SV EN Finn buldere med filtrering [GEOGRAPHIC_DATA] [GEOGRAPHIC…" at bounding box center [353, 175] width 707 height 351
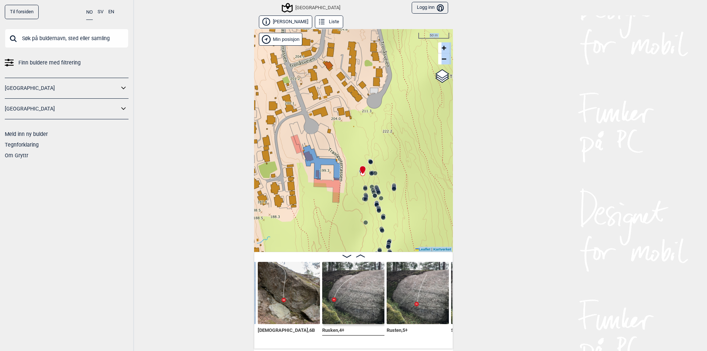
drag, startPoint x: 367, startPoint y: 115, endPoint x: 381, endPoint y: 227, distance: 113.1
click at [381, 227] on icon at bounding box center [382, 230] width 6 height 6
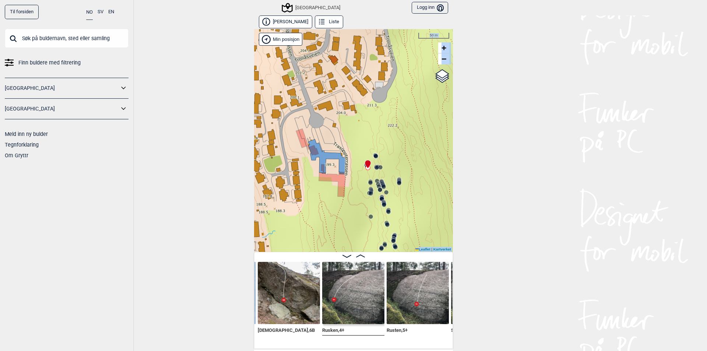
click at [342, 155] on div "Speidersteinen Barnehageveggen Cowboyveggen Bølerveggen [GEOGRAPHIC_DATA]" at bounding box center [353, 140] width 199 height 223
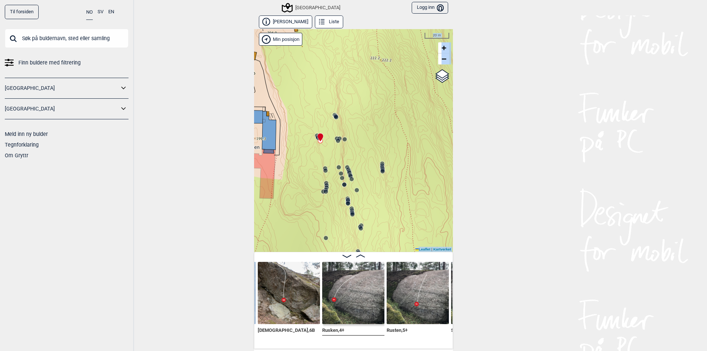
drag, startPoint x: 370, startPoint y: 211, endPoint x: 280, endPoint y: 177, distance: 95.6
click at [280, 177] on div "Speidersteinen Barnehageveggen Cowboyveggen Bølerveggen [GEOGRAPHIC_DATA]" at bounding box center [353, 140] width 199 height 223
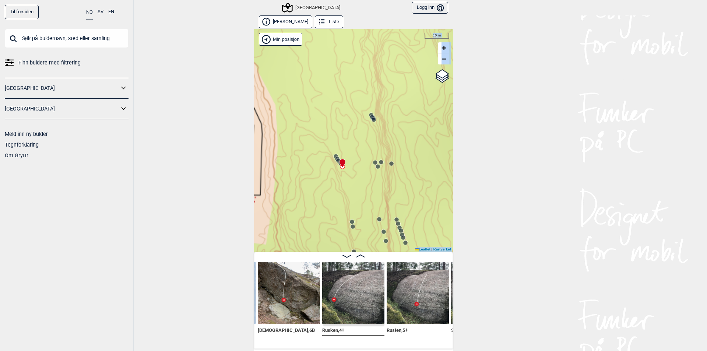
drag, startPoint x: 297, startPoint y: 114, endPoint x: 306, endPoint y: 170, distance: 56.7
click at [306, 170] on div "Speidersteinen Barnehageveggen Cowboyveggen Bølerveggen [GEOGRAPHIC_DATA]" at bounding box center [353, 140] width 199 height 223
click at [369, 117] on circle at bounding box center [371, 118] width 4 height 4
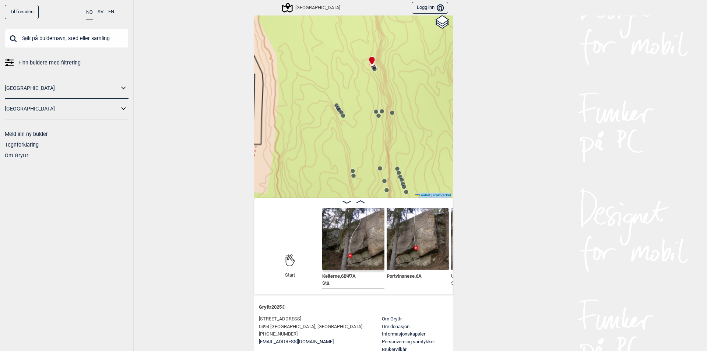
scroll to position [74, 0]
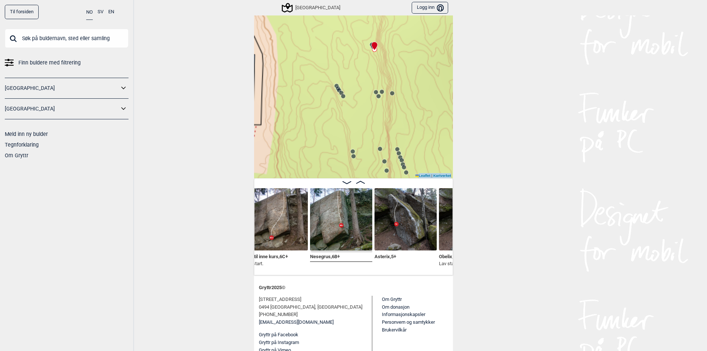
scroll to position [0, 304]
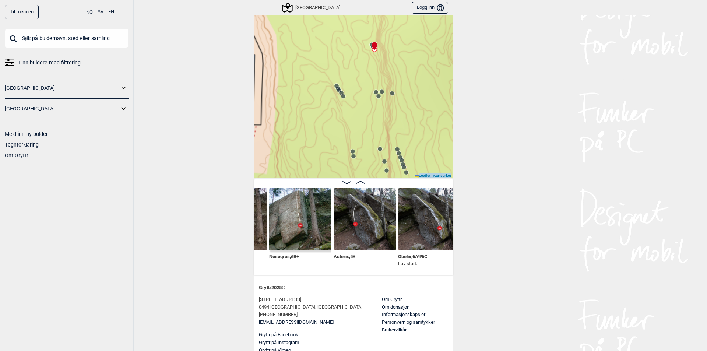
click at [353, 241] on img at bounding box center [364, 219] width 62 height 62
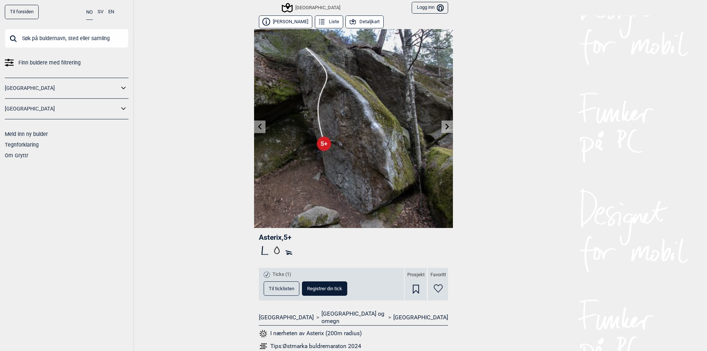
click at [358, 27] on button "Detaljkart" at bounding box center [364, 21] width 38 height 13
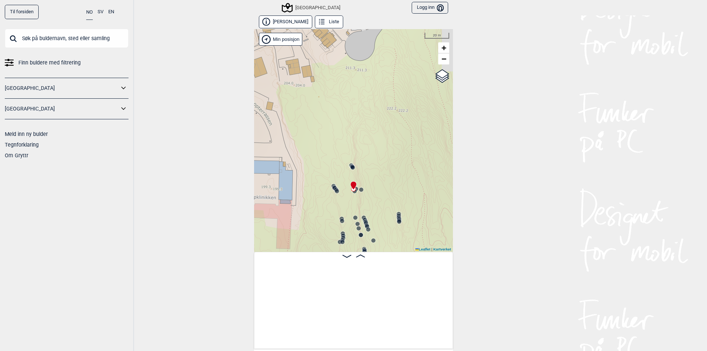
scroll to position [0, 311]
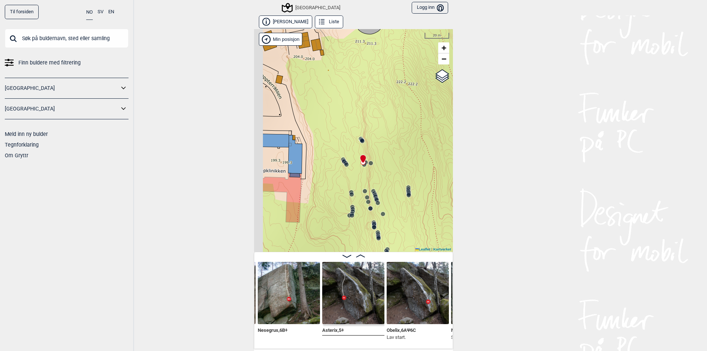
drag, startPoint x: 332, startPoint y: 156, endPoint x: 343, endPoint y: 130, distance: 28.4
click at [343, 130] on div "Speidersteinen Barnehageveggen Cowboyveggen Bølerveggen [GEOGRAPHIC_DATA]" at bounding box center [353, 140] width 199 height 223
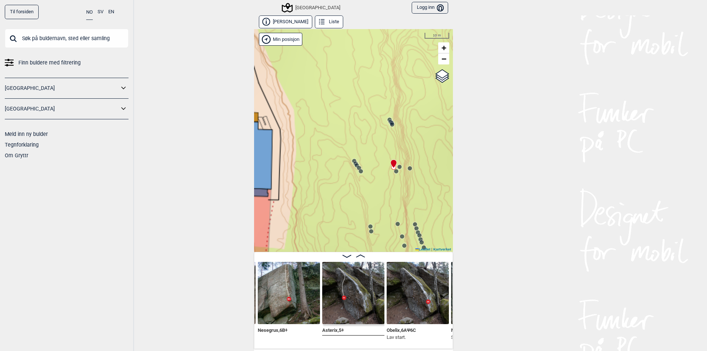
drag, startPoint x: 339, startPoint y: 147, endPoint x: 354, endPoint y: 197, distance: 52.3
click at [354, 197] on div "Speidersteinen Barnehageveggen Cowboyveggen Bølerveggen [GEOGRAPHIC_DATA]" at bounding box center [353, 140] width 199 height 223
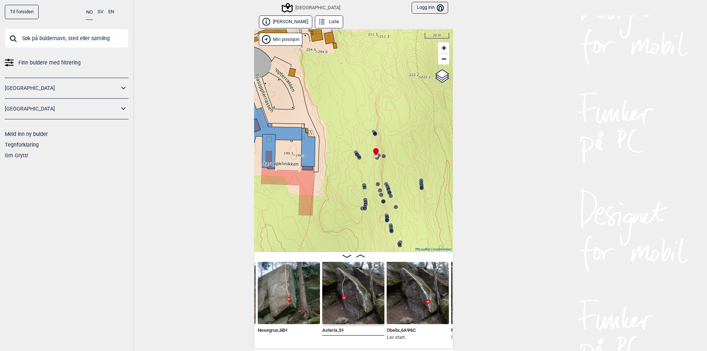
drag, startPoint x: 351, startPoint y: 184, endPoint x: 350, endPoint y: 171, distance: 13.4
click at [350, 171] on div "Speidersteinen Barnehageveggen Cowboyveggen Bølerveggen [GEOGRAPHIC_DATA]" at bounding box center [353, 140] width 199 height 223
drag, startPoint x: 350, startPoint y: 183, endPoint x: 347, endPoint y: 165, distance: 19.1
click at [347, 165] on div "Speidersteinen Barnehageveggen Cowboyveggen Bølerveggen [GEOGRAPHIC_DATA]" at bounding box center [353, 140] width 199 height 223
